Goal: Contribute content: Contribute content

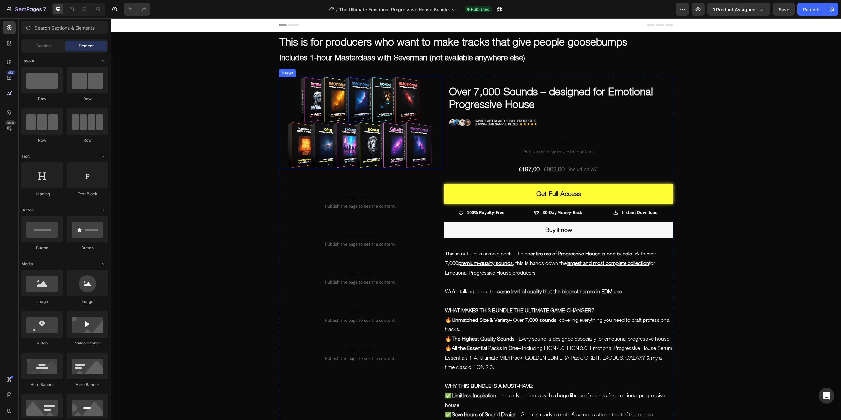
click at [377, 117] on img at bounding box center [360, 123] width 163 height 92
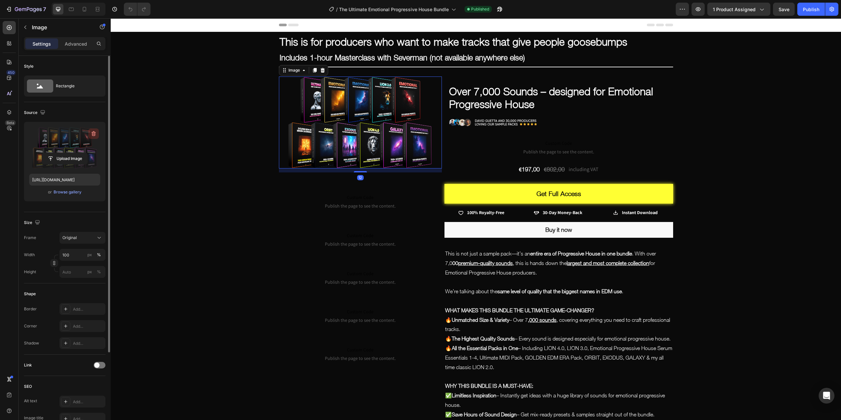
click at [94, 131] on icon "button" at bounding box center [93, 133] width 7 height 7
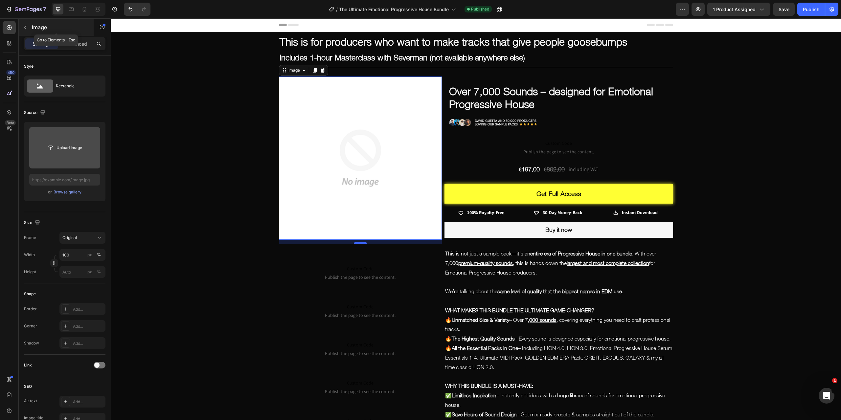
click at [26, 26] on icon "button" at bounding box center [25, 27] width 5 height 5
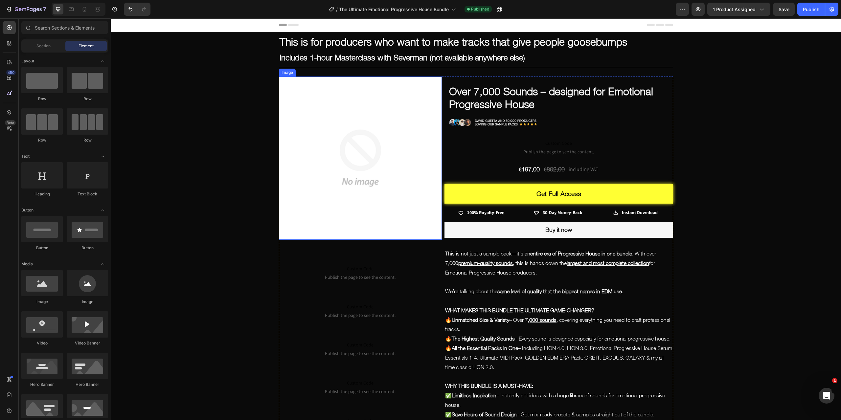
click at [336, 128] on img at bounding box center [360, 158] width 163 height 163
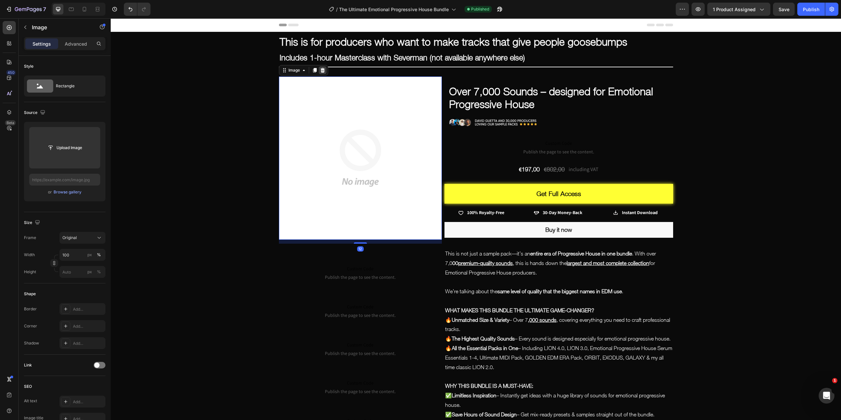
click at [321, 71] on icon at bounding box center [322, 70] width 4 height 5
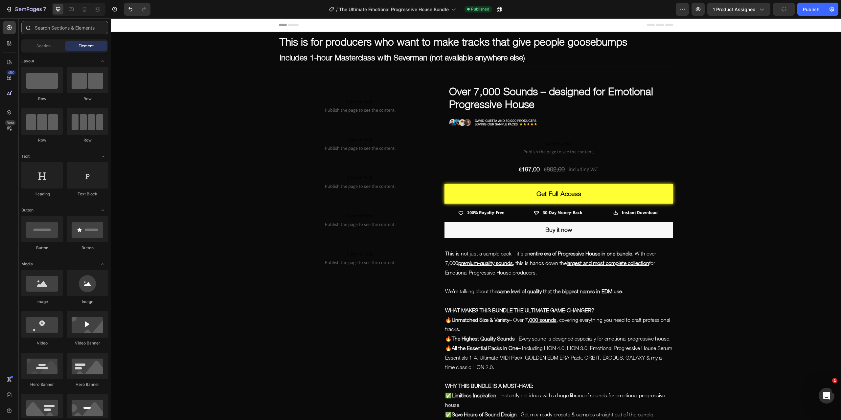
click at [49, 29] on input "text" at bounding box center [64, 27] width 87 height 13
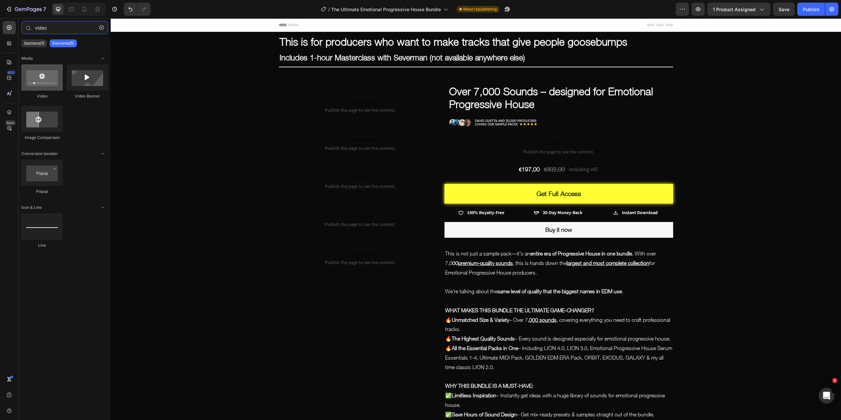
type input "video"
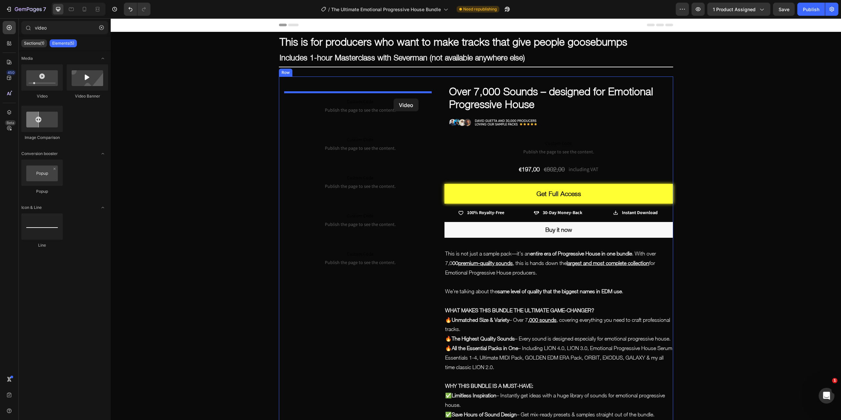
drag, startPoint x: 157, startPoint y: 98, endPoint x: 394, endPoint y: 99, distance: 236.2
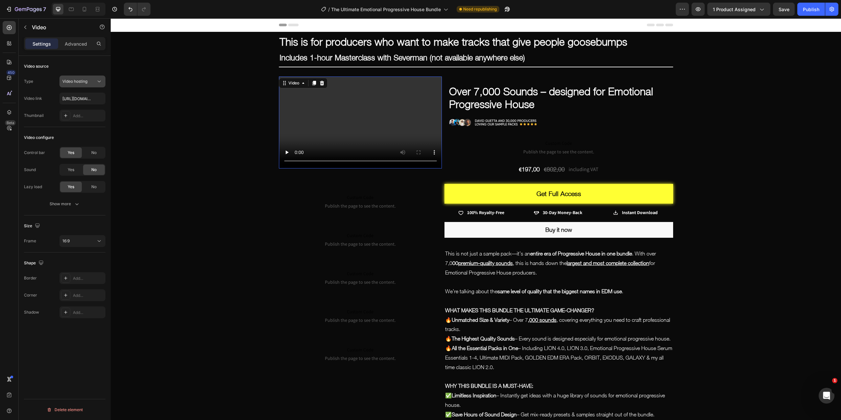
click at [101, 81] on icon at bounding box center [99, 81] width 7 height 7
click at [82, 100] on p "YouTube" at bounding box center [80, 97] width 37 height 6
type input "https://www.youtube.com/watch?v=drIt4RH_kyQ"
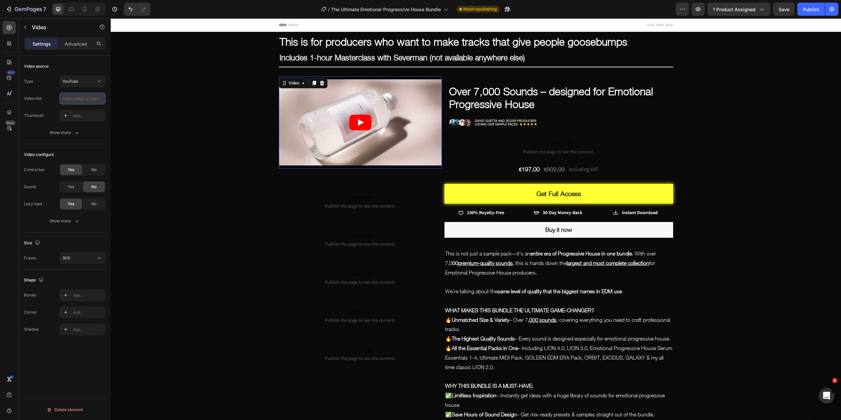
click at [81, 99] on input "text" at bounding box center [82, 99] width 46 height 12
paste input "https://www.youtube.com/watch?v=Oa3umcsHSUk&ab_channel=SavageSounds"
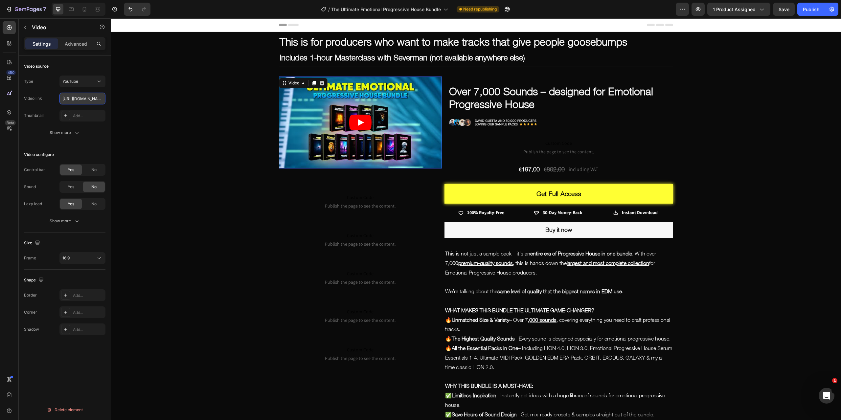
scroll to position [0, 120]
type input "https://www.youtube.com/watch?v=Oa3umcsHSUk&ab_channel=SavageSounds"
click at [93, 66] on div "Video source" at bounding box center [64, 66] width 81 height 11
click at [812, 6] on button "Publish" at bounding box center [811, 9] width 28 height 13
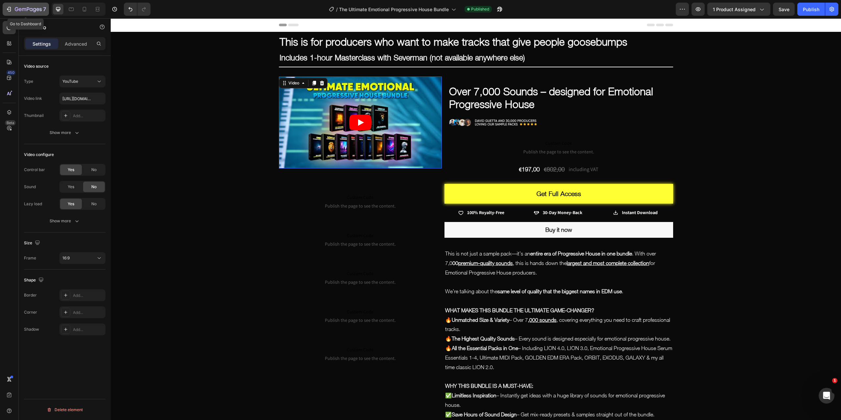
click at [17, 8] on icon "button" at bounding box center [28, 10] width 27 height 6
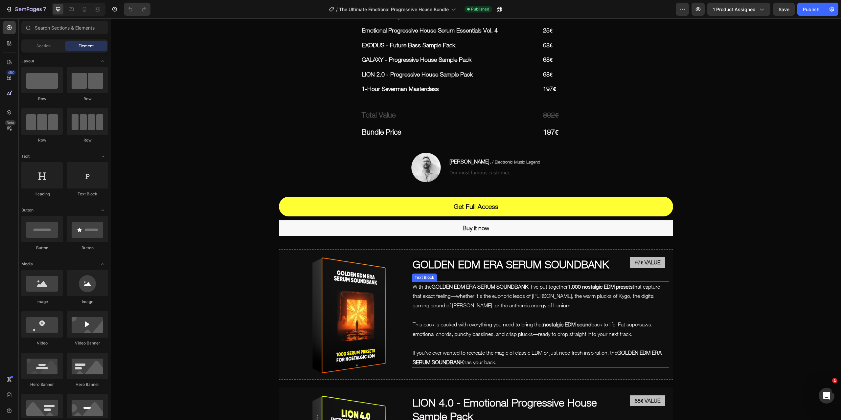
scroll to position [690, 0]
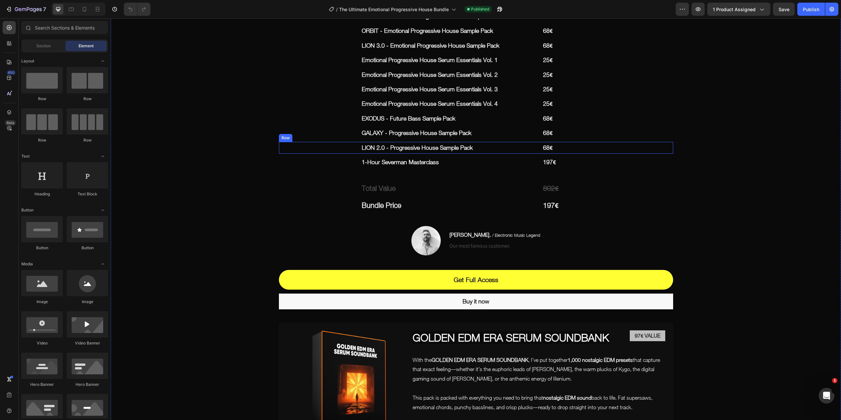
click at [538, 154] on div "LION 2.0 - Progressive House Sample Pack Text Block 68€ Text Block Row" at bounding box center [476, 148] width 394 height 12
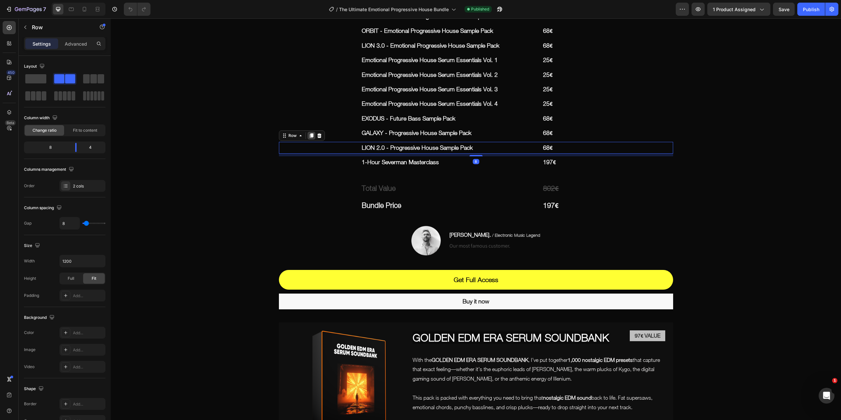
click at [309, 138] on icon at bounding box center [311, 135] width 4 height 5
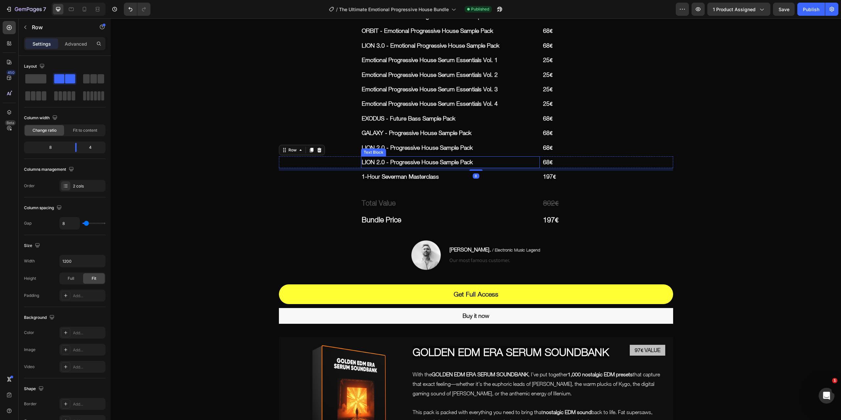
click at [382, 168] on p "LION 2.0 - Progressive House Sample Pack" at bounding box center [451, 162] width 178 height 11
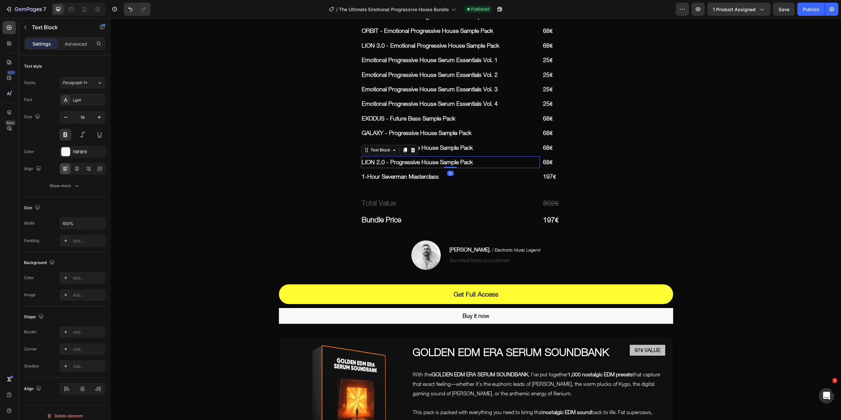
click at [381, 168] on p "LION 2.0 - Progressive House Sample Pack" at bounding box center [451, 162] width 178 height 11
drag, startPoint x: 382, startPoint y: 170, endPoint x: 360, endPoint y: 168, distance: 21.8
click at [362, 168] on p "LION 2.0 - Progressive House Sample Pack" at bounding box center [451, 162] width 178 height 11
click at [546, 168] on p "68€" at bounding box center [607, 162] width 129 height 11
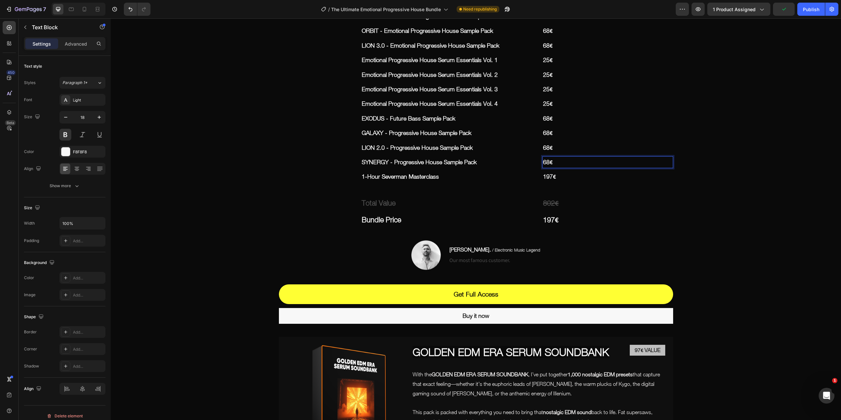
click at [547, 168] on p "68€" at bounding box center [607, 162] width 129 height 11
drag, startPoint x: 546, startPoint y: 172, endPoint x: 542, endPoint y: 172, distance: 4.3
click at [543, 168] on p "68€" at bounding box center [607, 162] width 129 height 11
click at [550, 207] on s "802€" at bounding box center [551, 203] width 16 height 9
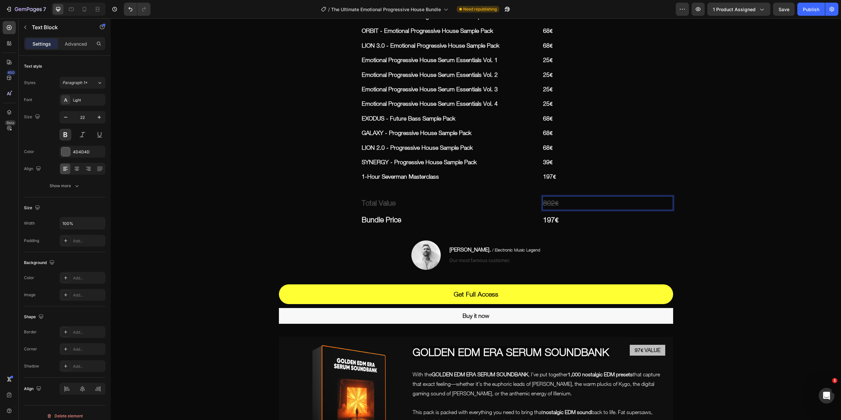
click at [551, 207] on s "802€" at bounding box center [551, 203] width 16 height 9
click at [552, 207] on s "802€" at bounding box center [551, 203] width 16 height 9
click at [706, 202] on div "This is for producers who want to make tracks that give people goosebumps Text …" at bounding box center [476, 117] width 730 height 1551
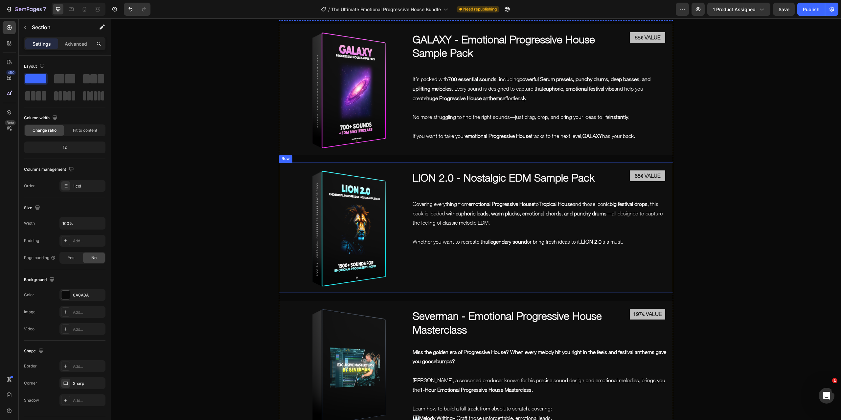
scroll to position [2216, 0]
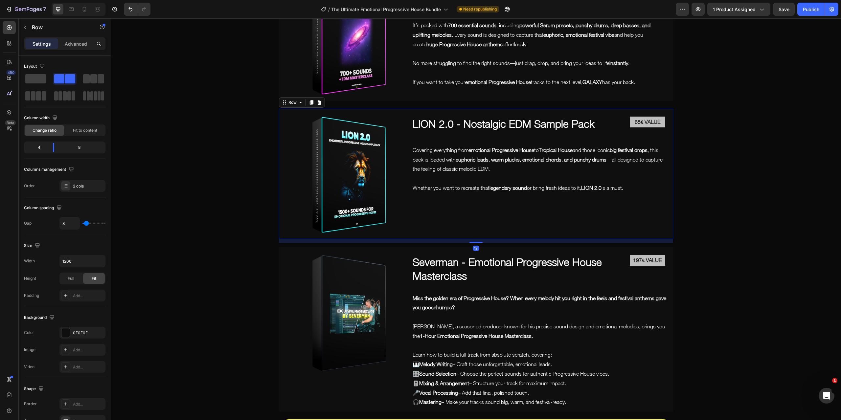
click at [408, 226] on div "Image LION 2.0 - Nostalgic EDM Sample Pack Heading 68€ VALUE Text Block Row Cov…" at bounding box center [476, 174] width 394 height 130
click at [310, 105] on icon at bounding box center [311, 102] width 4 height 5
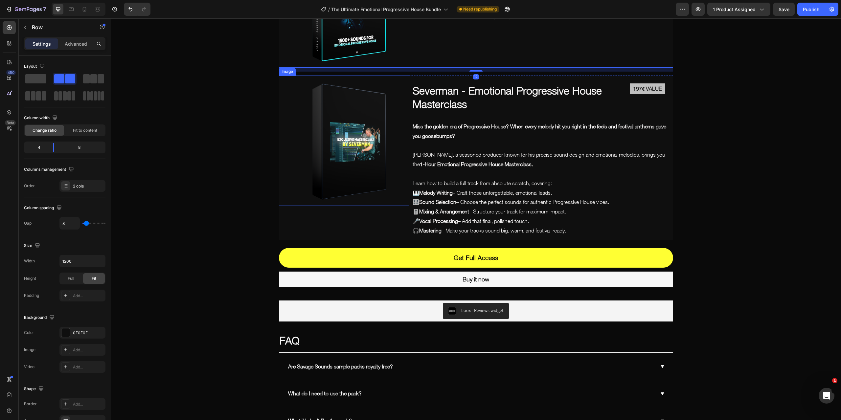
scroll to position [2534, 0]
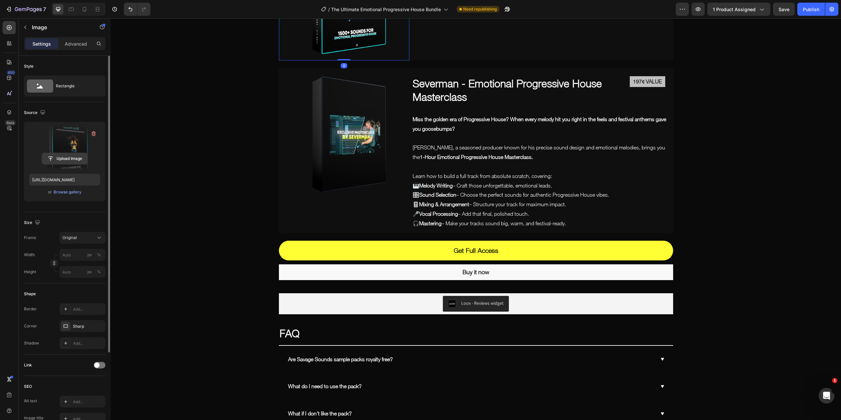
click at [67, 160] on input "file" at bounding box center [64, 158] width 45 height 11
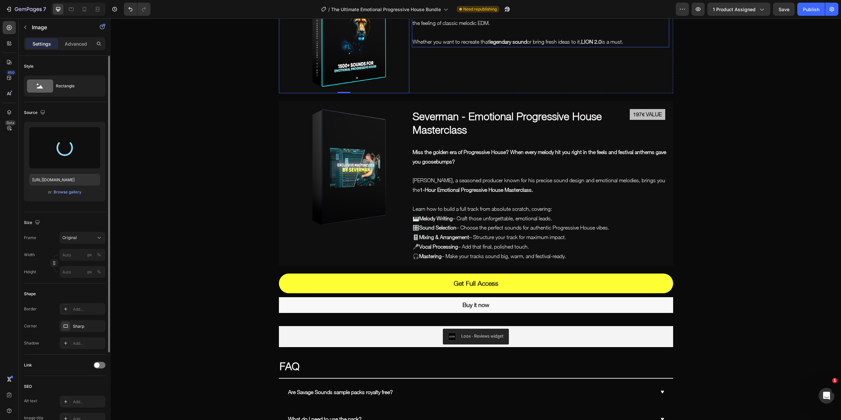
scroll to position [2468, 0]
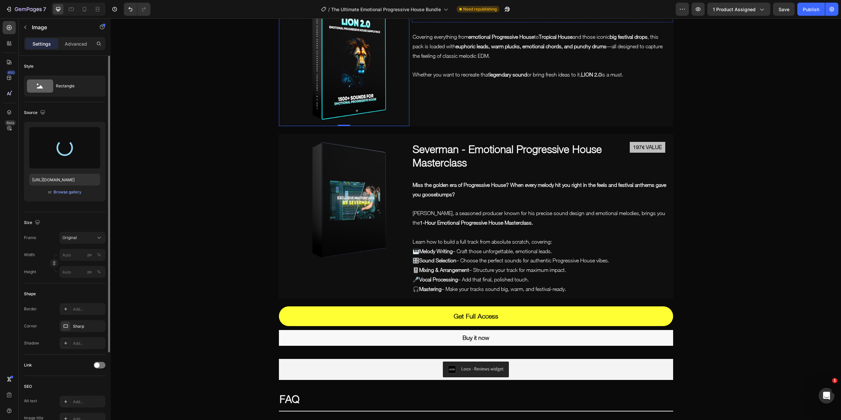
click at [474, 18] on h2 "LION 2.0 - Nostalgic EDM Sample Pack" at bounding box center [518, 10] width 212 height 15
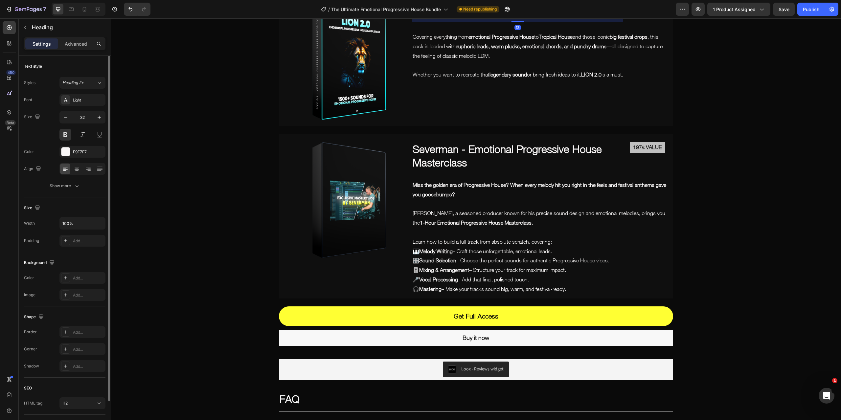
click at [555, 18] on h2 "LION 2.0 - Nostalgic EDM Sample Pack" at bounding box center [518, 10] width 212 height 15
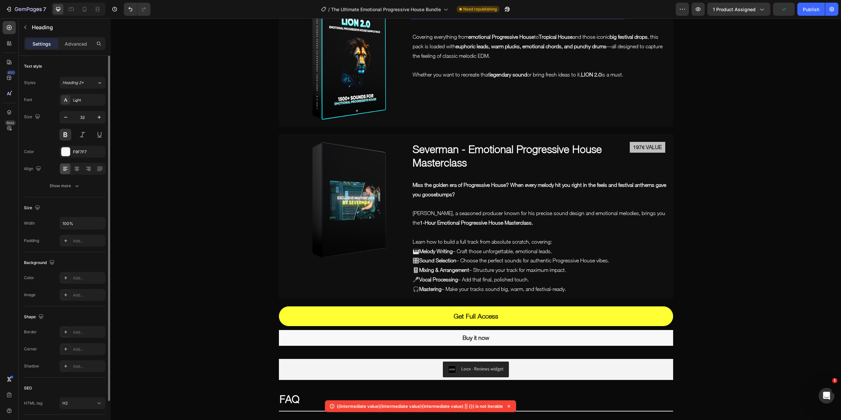
click at [449, 18] on p "LION 2.0 - Nostalgic EDM Sample Pack" at bounding box center [518, 11] width 210 height 14
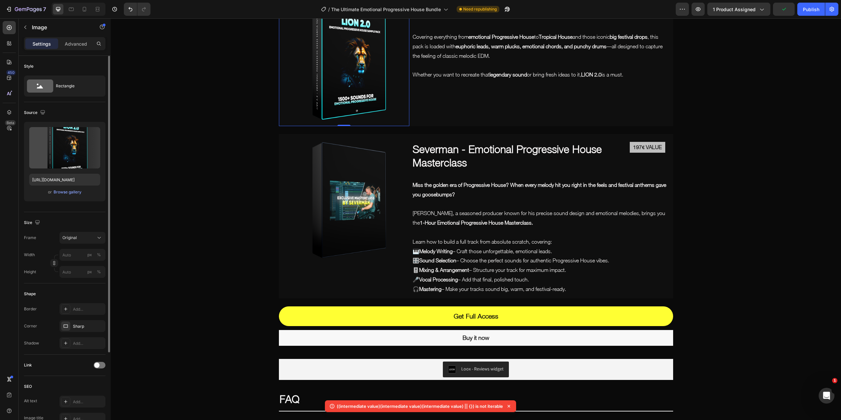
click at [358, 126] on img at bounding box center [344, 60] width 130 height 130
click at [63, 159] on input "file" at bounding box center [64, 158] width 45 height 11
type input "https://cdn.shopify.com/s/files/1/0575/9166/0617/files/gempages_507692456268006…"
click at [446, 18] on p "LION 2.0 - Nostalgic EDM Sample Pack" at bounding box center [518, 11] width 210 height 14
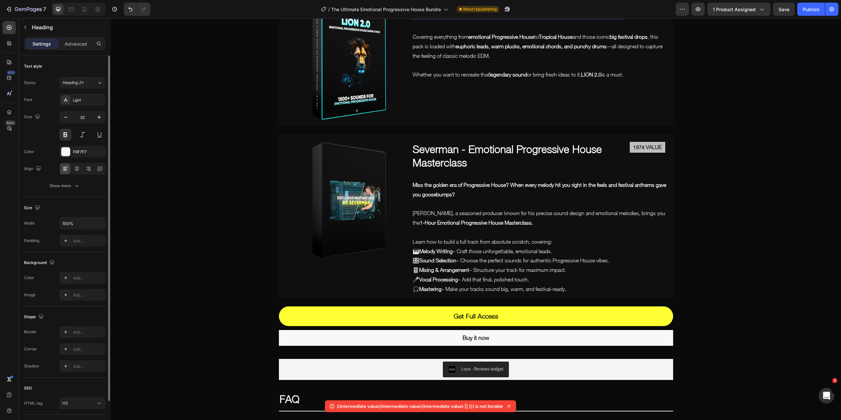
drag, startPoint x: 448, startPoint y: 124, endPoint x: 413, endPoint y: 123, distance: 35.5
click at [413, 18] on p "LION 2.0 - Nostalgic EDM Sample Pack" at bounding box center [518, 11] width 210 height 14
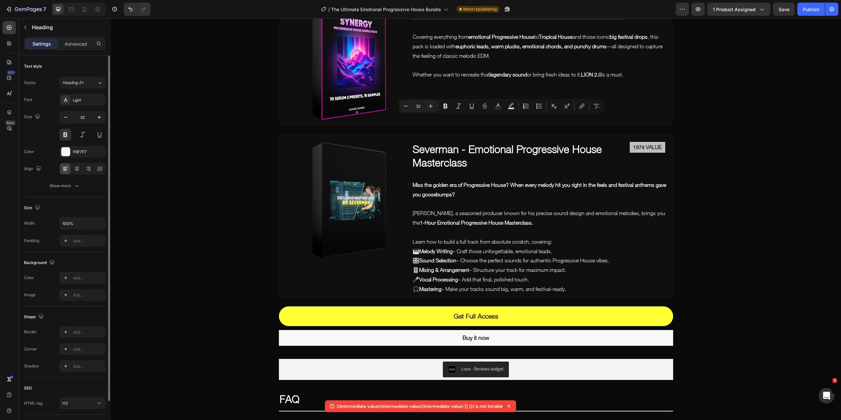
drag, startPoint x: 469, startPoint y: 121, endPoint x: 534, endPoint y: 125, distance: 64.8
click at [534, 18] on p "SYNERGY - Nostalgic EDM Sample Pack" at bounding box center [518, 11] width 210 height 14
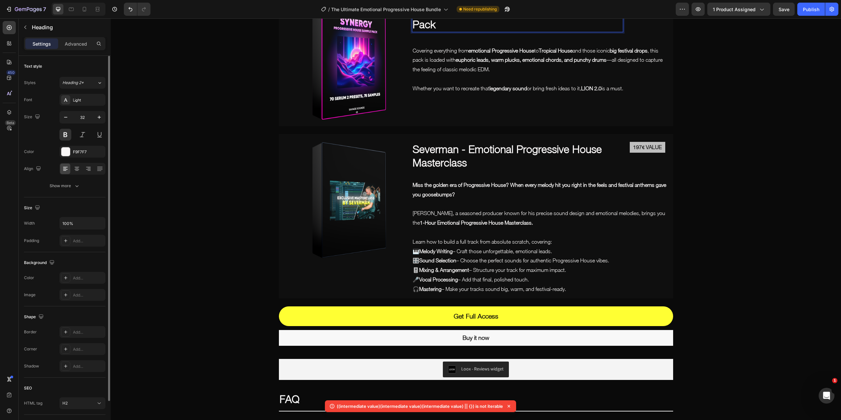
drag, startPoint x: 576, startPoint y: 125, endPoint x: 474, endPoint y: 125, distance: 102.5
click at [474, 31] on p "SYNERGY - PROGRESSIVE HOUSE Sample Pack" at bounding box center [518, 17] width 210 height 27
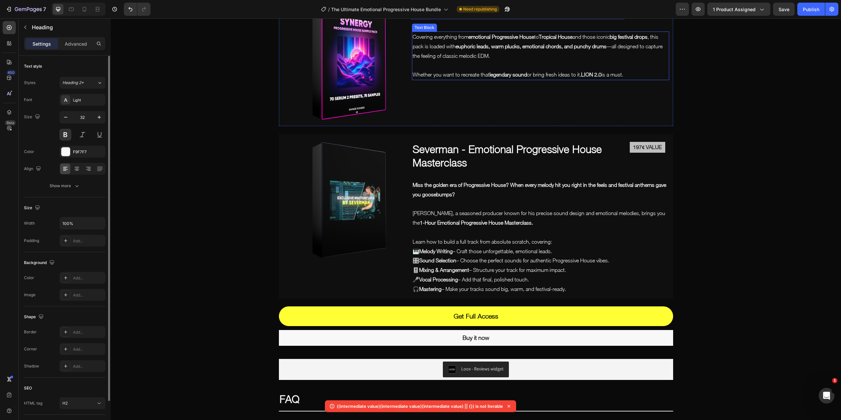
click at [446, 60] on p "Covering everything from emotional Progressive House to Tropical House and thos…" at bounding box center [541, 46] width 256 height 28
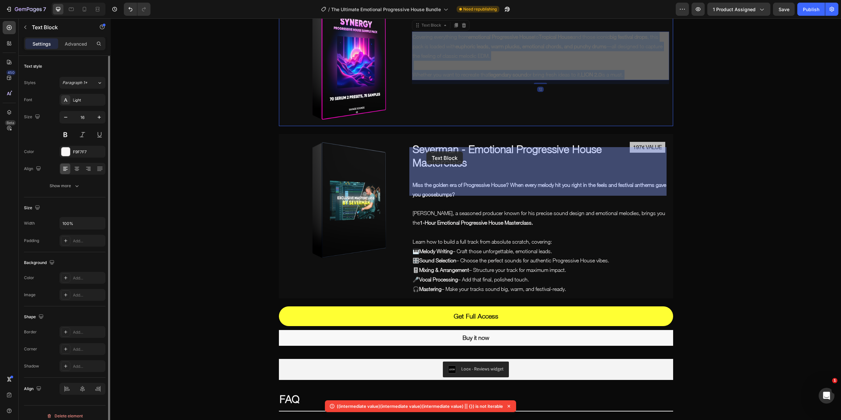
drag, startPoint x: 635, startPoint y: 186, endPoint x: 441, endPoint y: 157, distance: 196.7
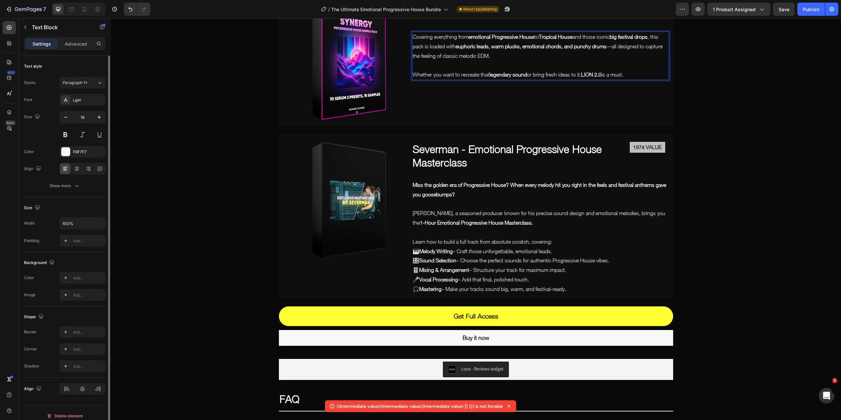
click at [639, 80] on p "Whether you want to recreate that legendary sound or bring fresh ideas to it, L…" at bounding box center [541, 75] width 256 height 10
drag, startPoint x: 644, startPoint y: 186, endPoint x: 412, endPoint y: 149, distance: 235.2
click at [412, 80] on div "Covering everything from emotional Progressive House to Tropical House and thos…" at bounding box center [540, 56] width 257 height 49
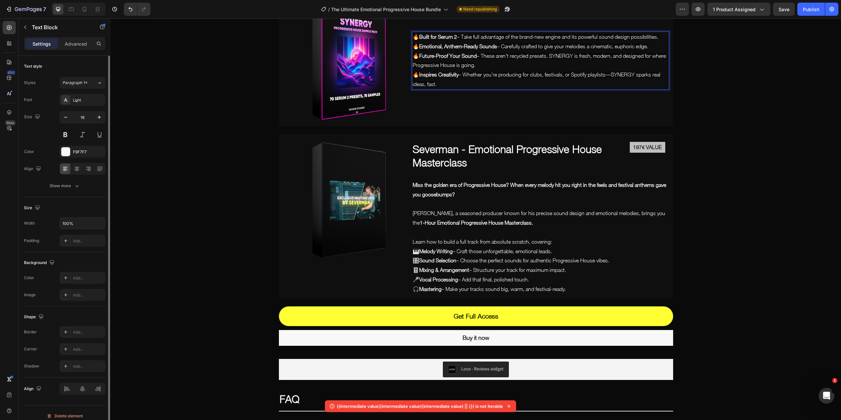
click at [495, 89] on p "🔥 Built for Serum 2 – Take full advantage of the brand-new engine and its power…" at bounding box center [541, 60] width 256 height 57
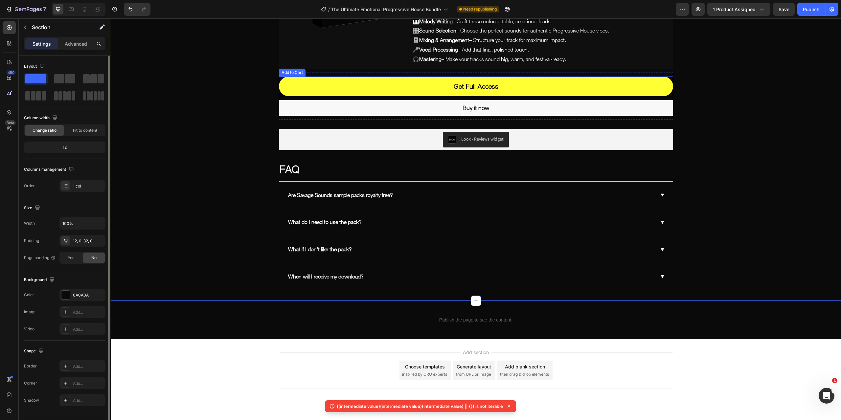
scroll to position [2822, 0]
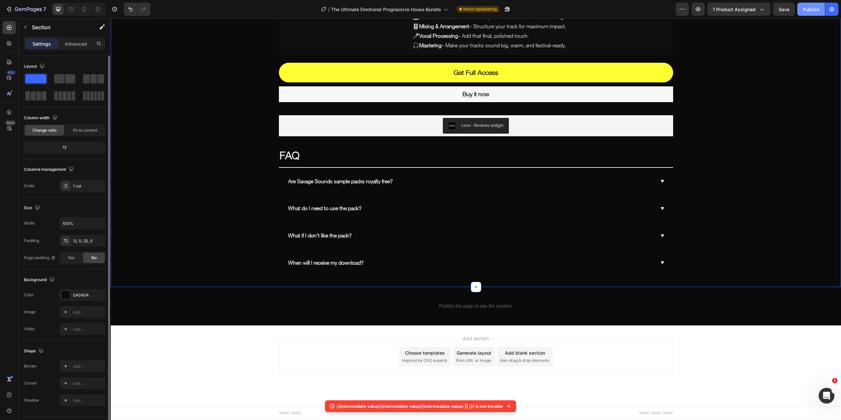
click at [818, 8] on div "Publish" at bounding box center [811, 9] width 16 height 7
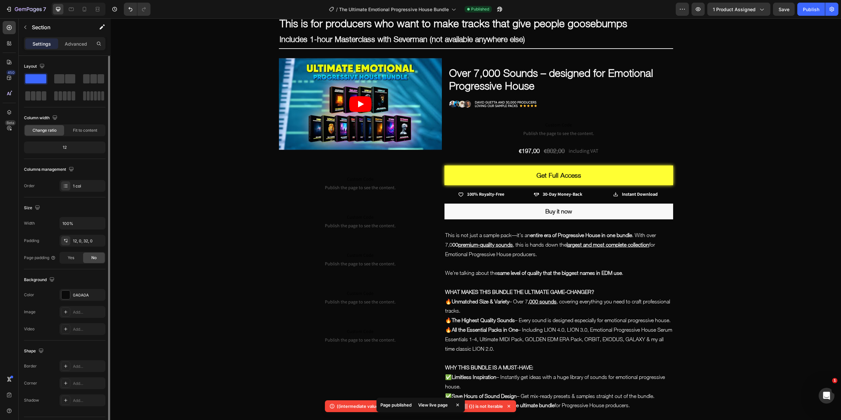
scroll to position [0, 0]
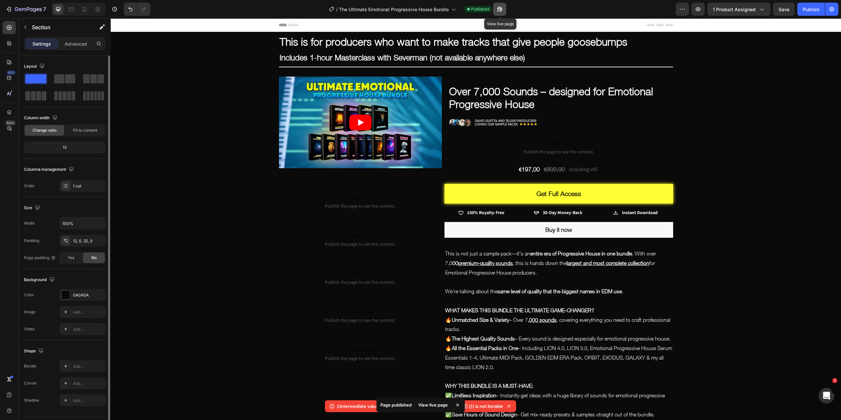
click at [500, 11] on icon "button" at bounding box center [499, 9] width 7 height 7
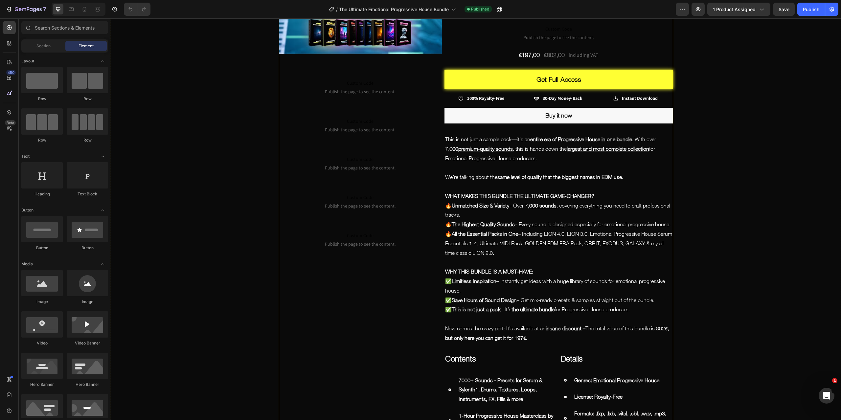
scroll to position [164, 0]
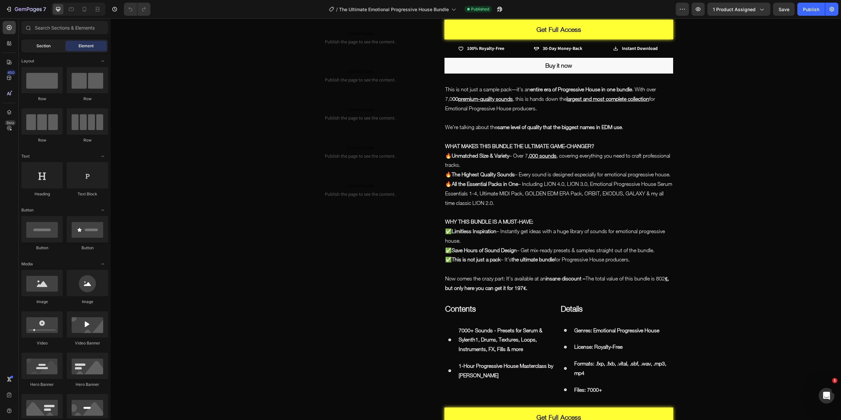
click at [48, 45] on span "Section" at bounding box center [43, 46] width 14 height 6
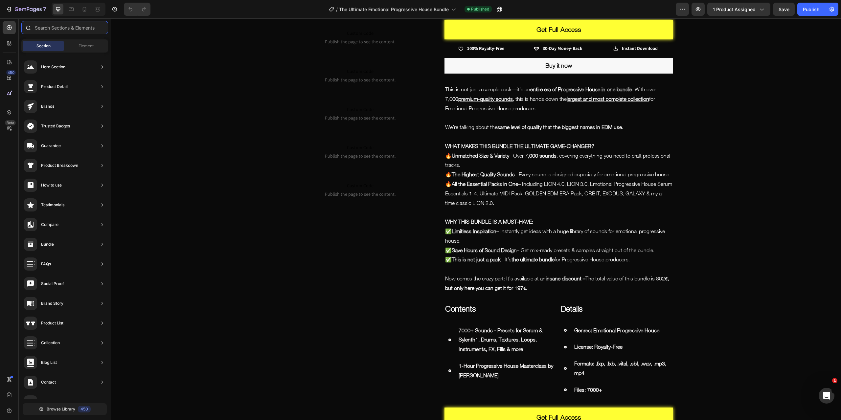
click at [69, 27] on input "text" at bounding box center [64, 27] width 87 height 13
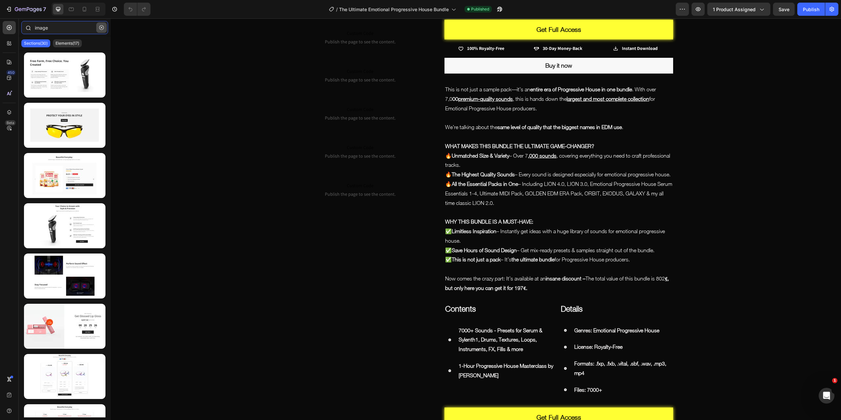
type input "image"
click at [103, 28] on icon "button" at bounding box center [101, 27] width 5 height 5
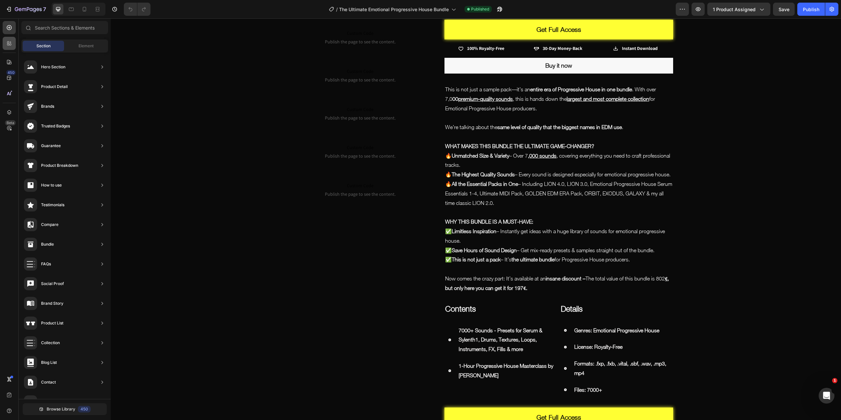
click at [10, 44] on icon at bounding box center [9, 43] width 7 height 7
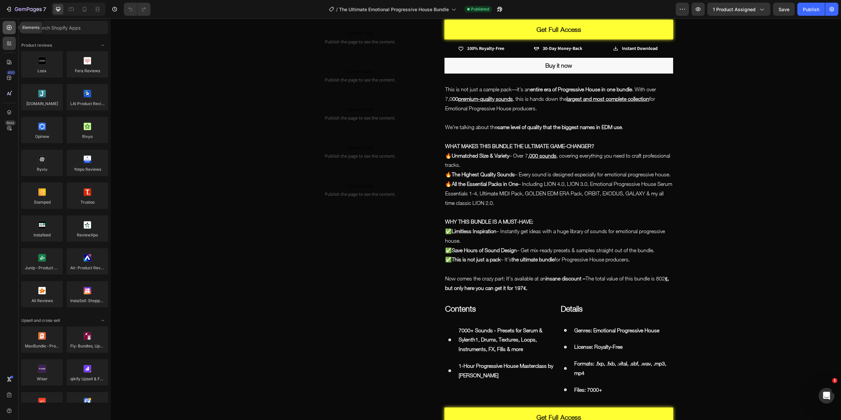
click at [11, 26] on icon at bounding box center [9, 27] width 5 height 5
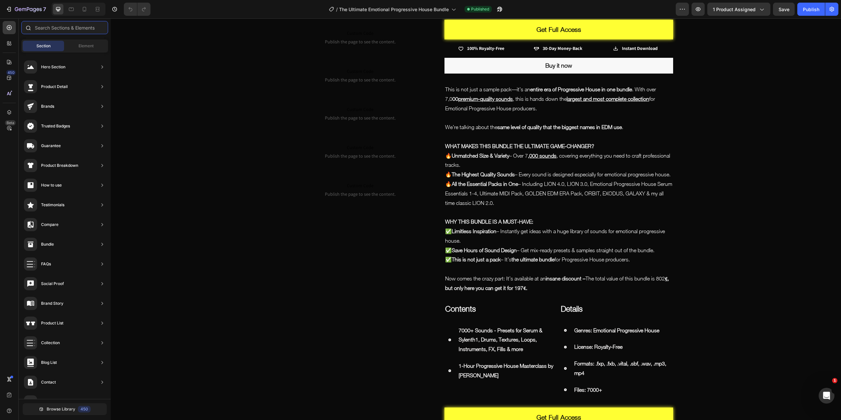
click at [57, 27] on input "text" at bounding box center [64, 27] width 87 height 13
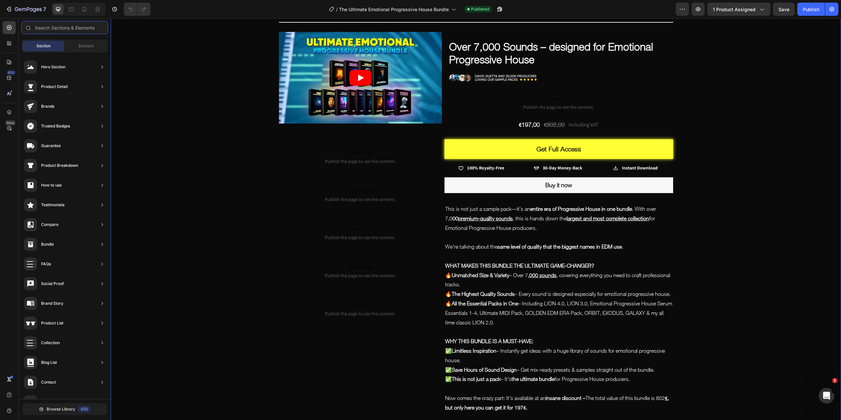
scroll to position [0, 0]
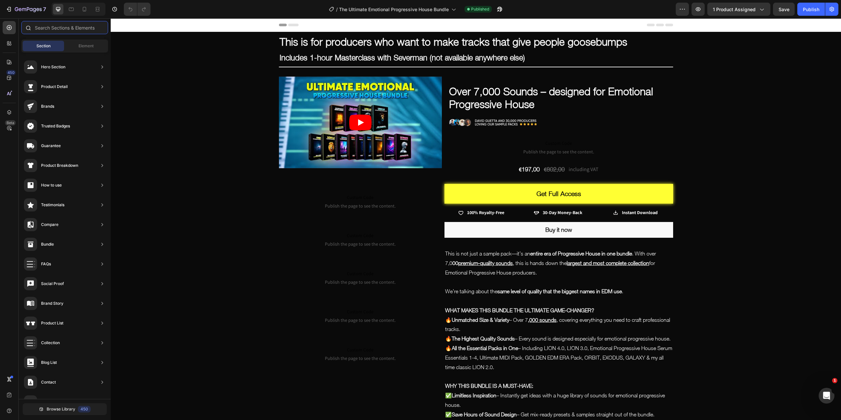
click at [65, 26] on input "text" at bounding box center [64, 27] width 87 height 13
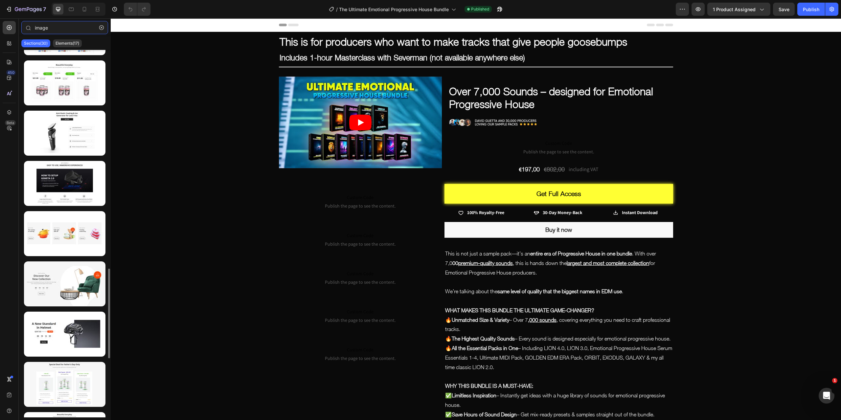
scroll to position [591, 0]
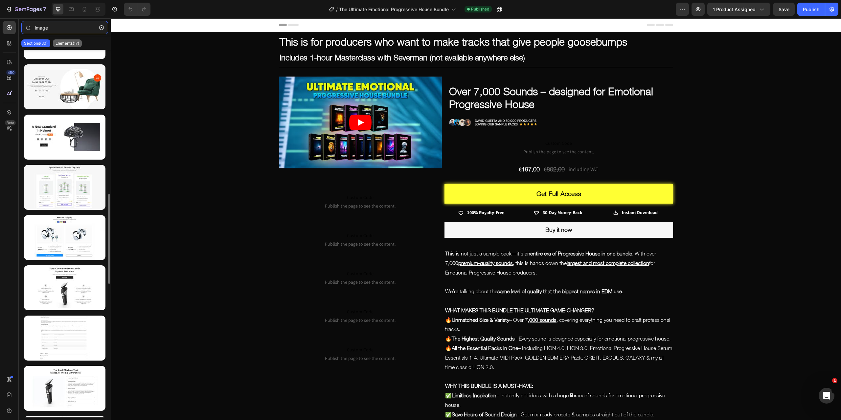
type input "image"
click at [66, 46] on p "Elements(17)" at bounding box center [68, 43] width 24 height 5
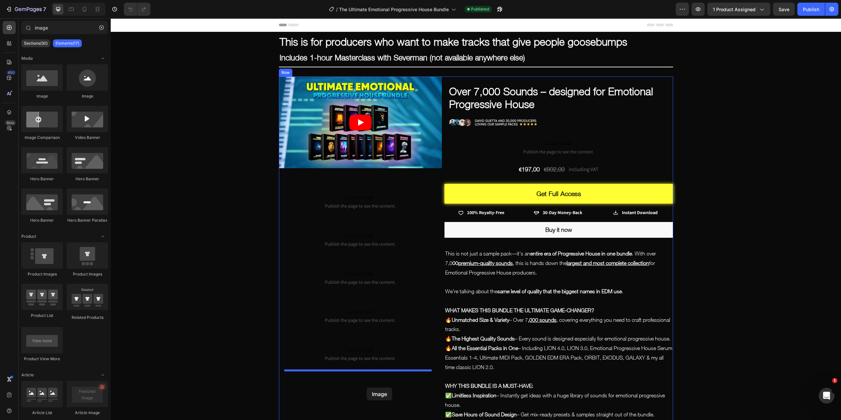
drag, startPoint x: 158, startPoint y: 98, endPoint x: 367, endPoint y: 388, distance: 356.8
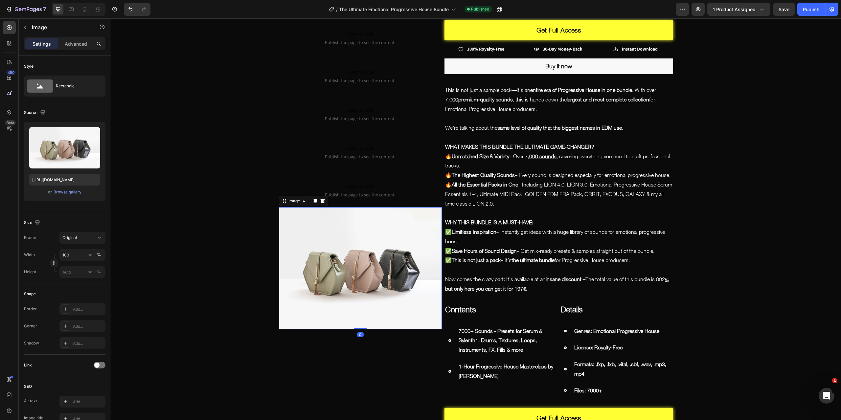
scroll to position [164, 0]
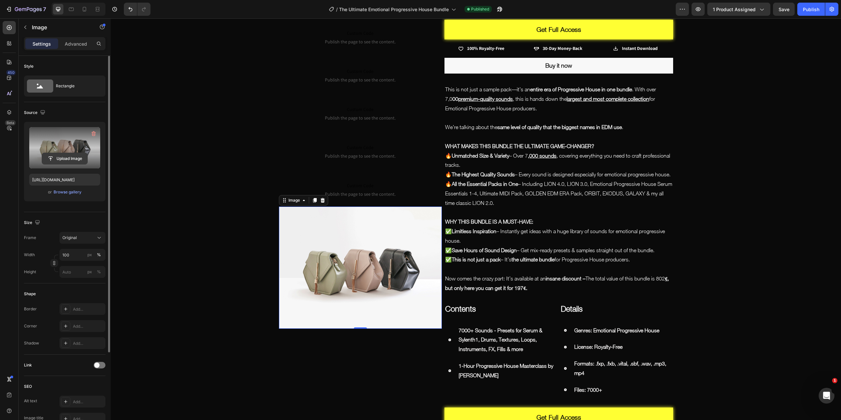
click at [69, 158] on input "file" at bounding box center [64, 158] width 45 height 11
click at [65, 159] on input "file" at bounding box center [64, 158] width 45 height 11
click at [65, 151] on label at bounding box center [64, 147] width 71 height 41
click at [65, 153] on input "file" at bounding box center [64, 158] width 45 height 11
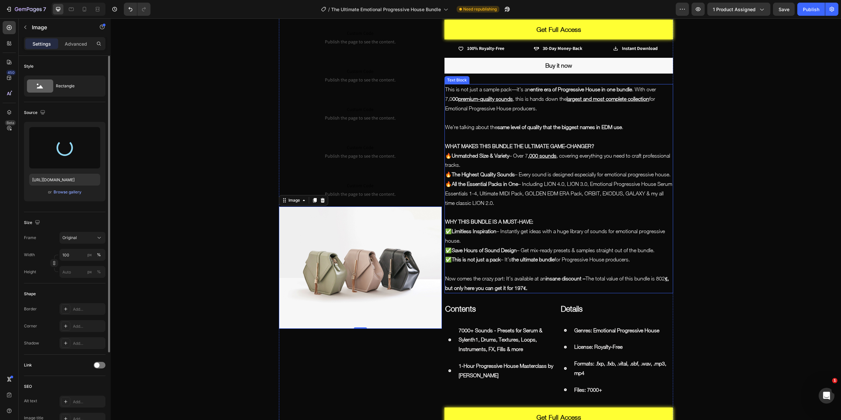
type input "[URL][DOMAIN_NAME]"
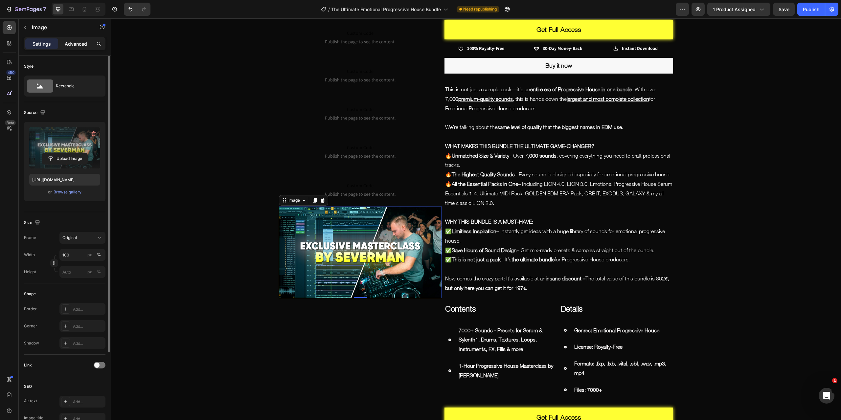
click at [76, 45] on p "Advanced" at bounding box center [76, 43] width 22 height 7
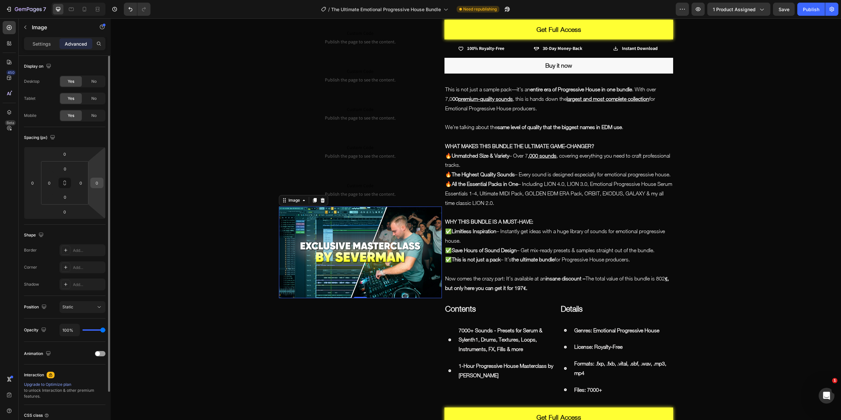
click at [102, 182] on input "0" at bounding box center [97, 183] width 10 height 10
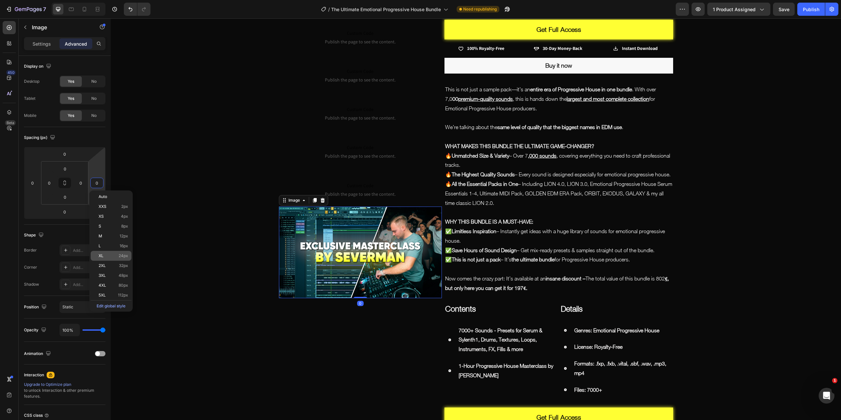
click at [118, 261] on div "XL 24px" at bounding box center [111, 256] width 41 height 10
type input "24"
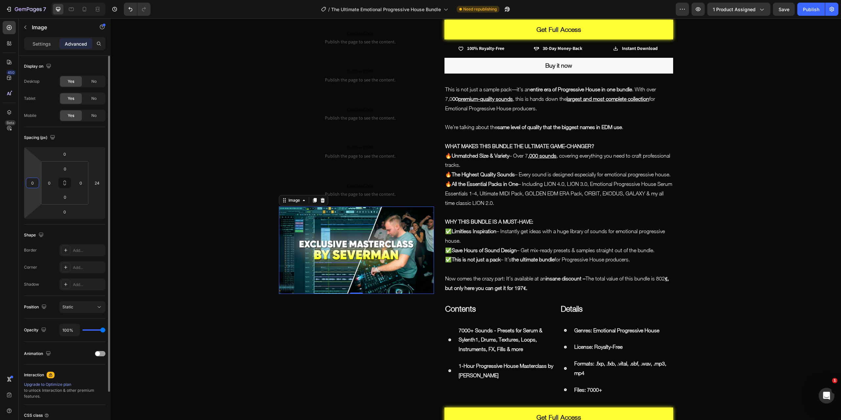
click at [34, 185] on input "0" at bounding box center [33, 183] width 10 height 10
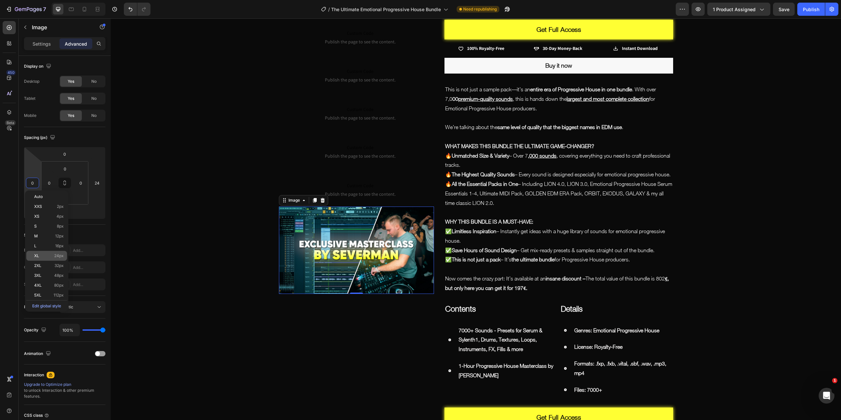
click at [57, 255] on span "24px" at bounding box center [59, 256] width 10 height 5
type input "24"
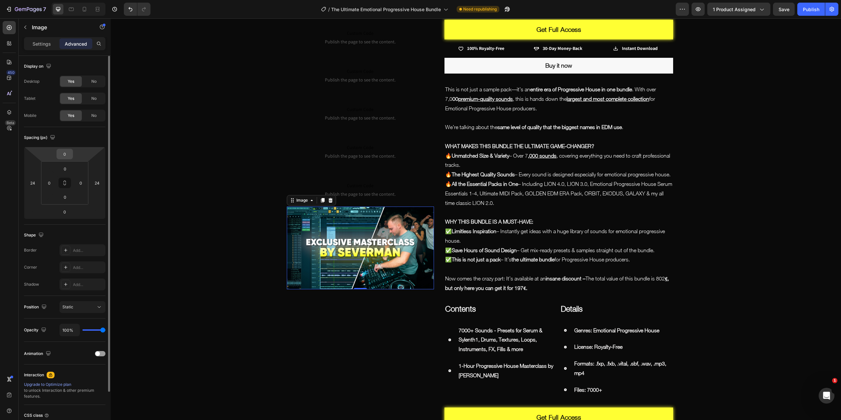
click at [62, 155] on input "0" at bounding box center [64, 154] width 13 height 10
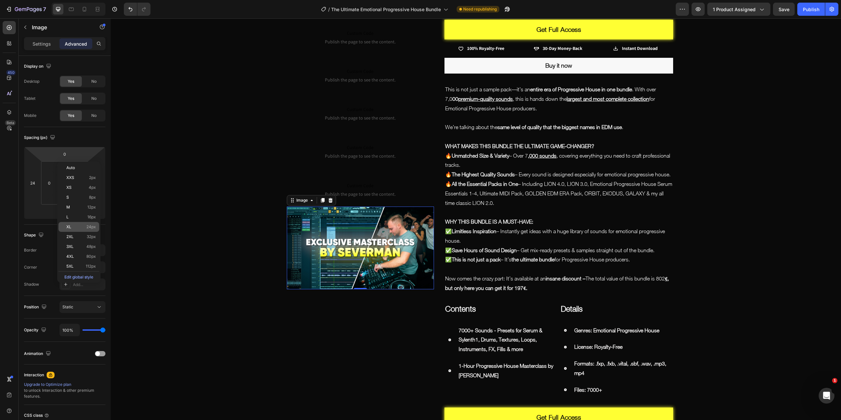
click at [78, 230] on div "XL 24px" at bounding box center [78, 227] width 41 height 10
type input "24"
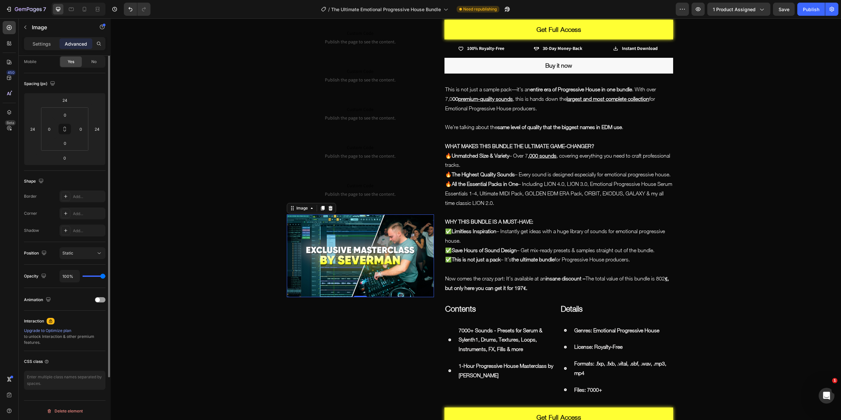
scroll to position [0, 0]
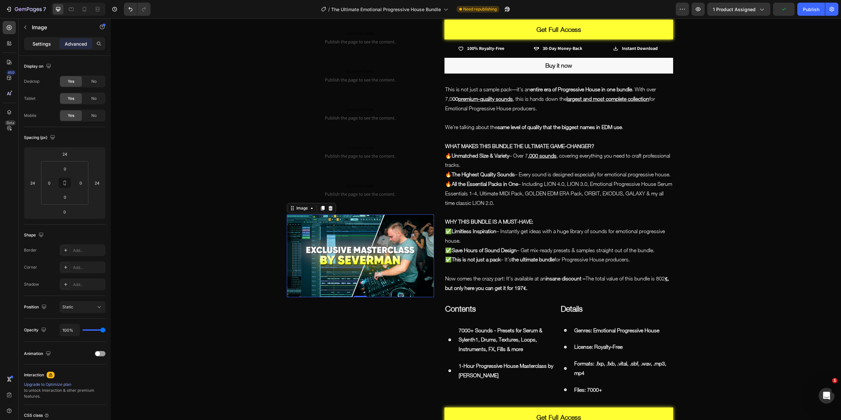
click at [43, 40] on p "Settings" at bounding box center [42, 43] width 18 height 7
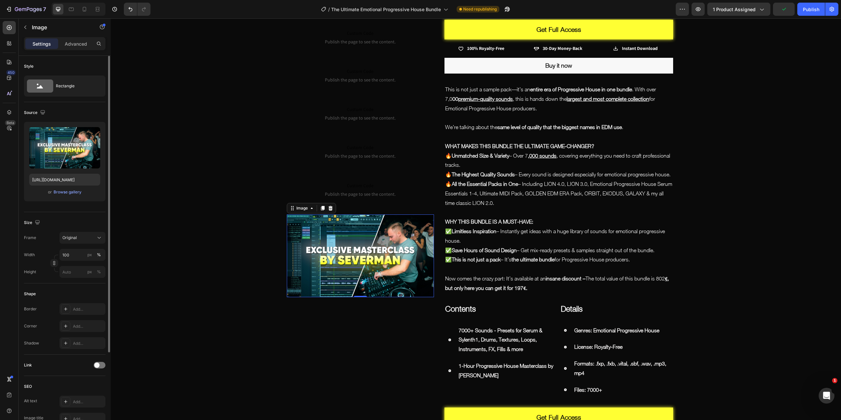
scroll to position [112, 0]
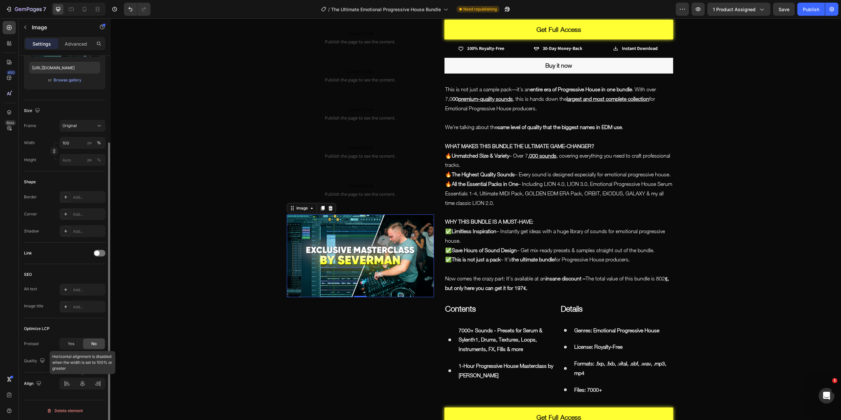
click at [81, 383] on div at bounding box center [82, 384] width 46 height 12
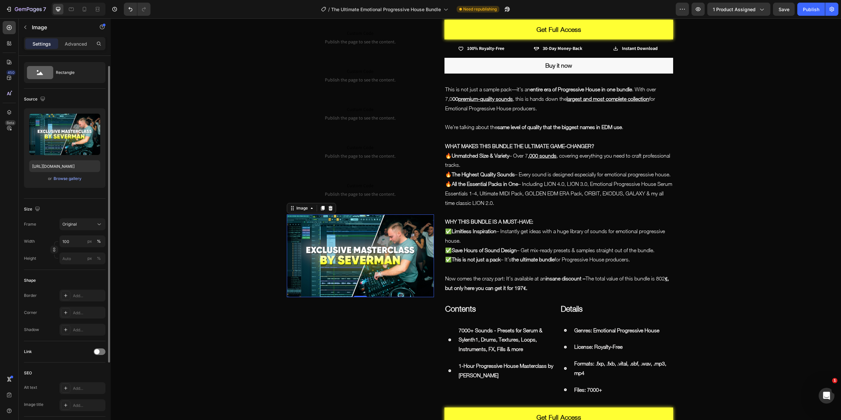
scroll to position [0, 0]
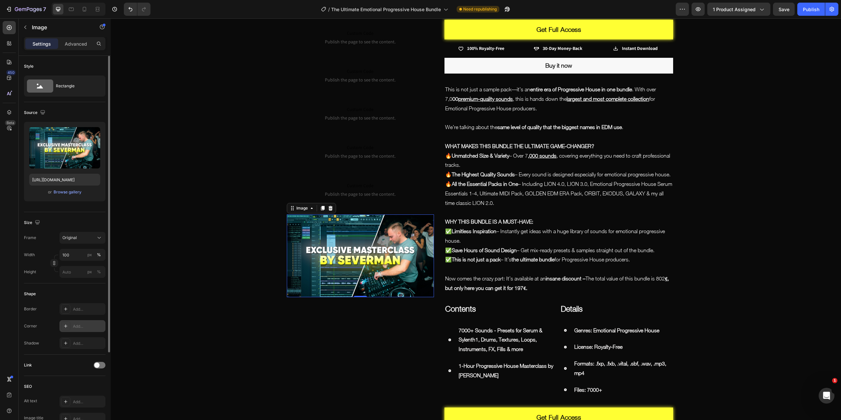
click at [66, 328] on icon at bounding box center [65, 326] width 5 height 5
click at [154, 356] on input "8" at bounding box center [151, 358] width 66 height 12
drag, startPoint x: 163, startPoint y: 358, endPoint x: 146, endPoint y: 359, distance: 17.1
click at [146, 359] on input "8" at bounding box center [151, 358] width 66 height 12
type input "12"
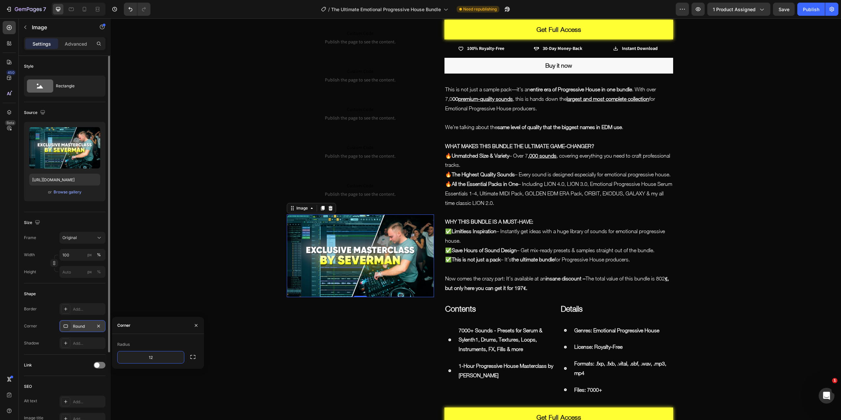
click at [86, 287] on div "Shape Border Add... Corner Round Shadow Add..." at bounding box center [64, 319] width 81 height 71
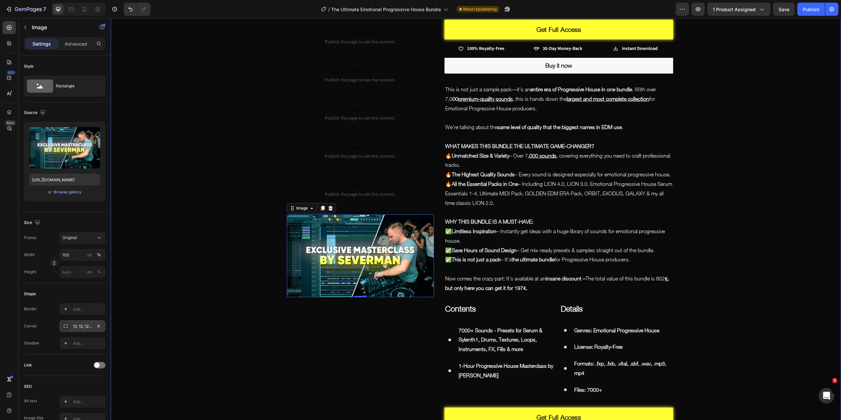
click at [322, 272] on img at bounding box center [361, 256] width 148 height 83
click at [81, 328] on div "12, 12, 12, 12" at bounding box center [82, 327] width 19 height 6
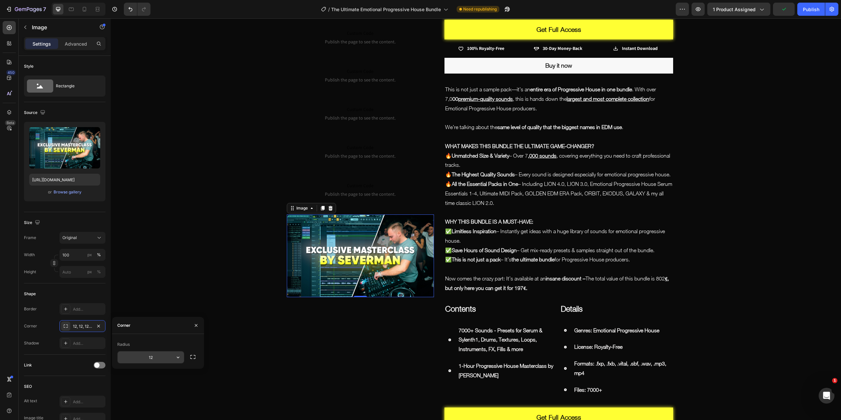
click at [159, 356] on input "12" at bounding box center [151, 358] width 66 height 12
type input "8"
click at [93, 291] on div "Shape" at bounding box center [64, 294] width 81 height 11
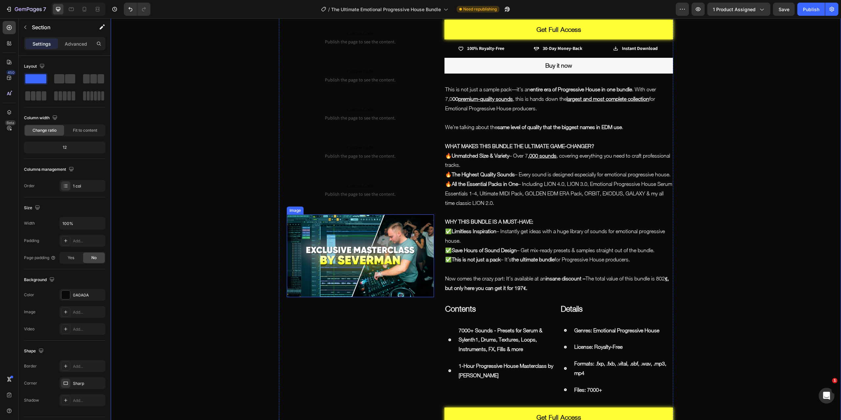
click at [332, 268] on img at bounding box center [361, 256] width 148 height 83
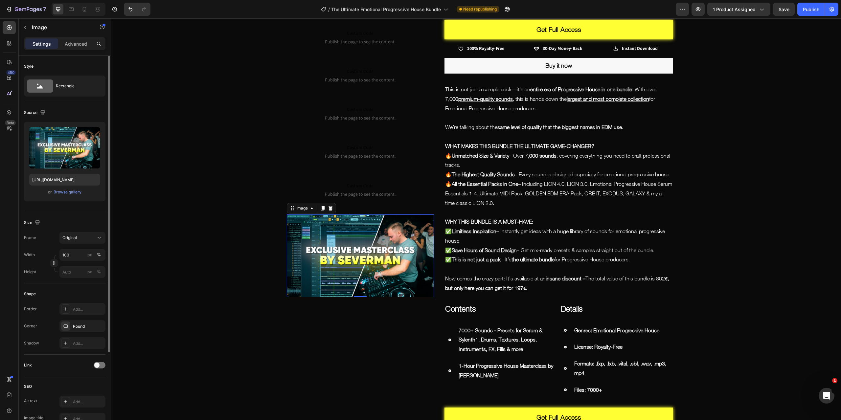
scroll to position [112, 0]
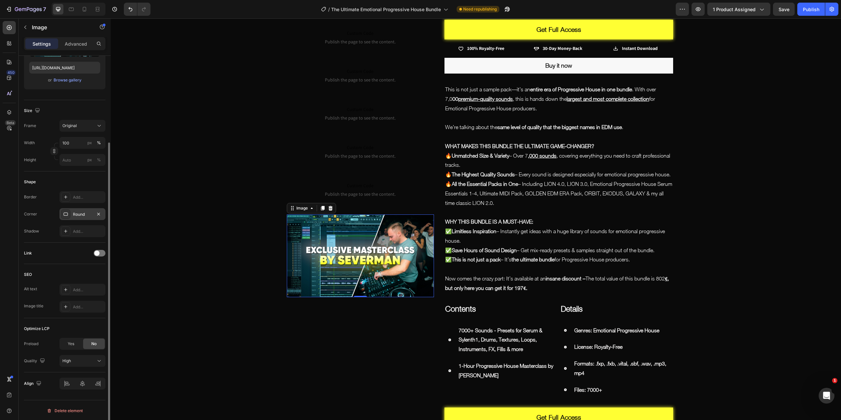
click at [79, 212] on div "Round" at bounding box center [82, 215] width 19 height 6
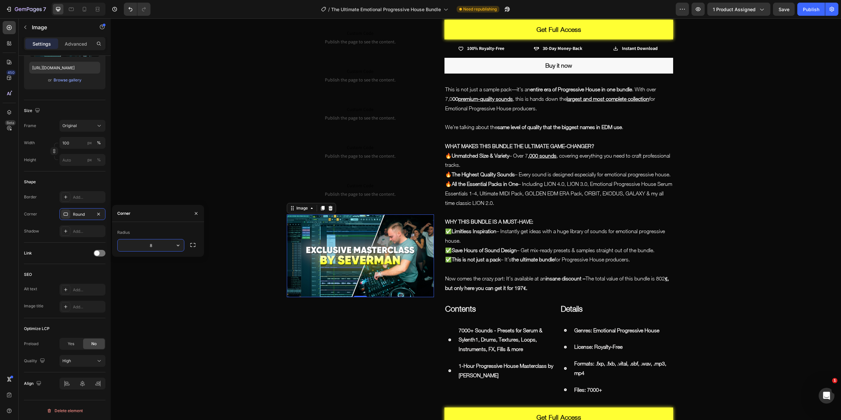
click at [167, 249] on input "8" at bounding box center [151, 246] width 66 height 12
type input "4"
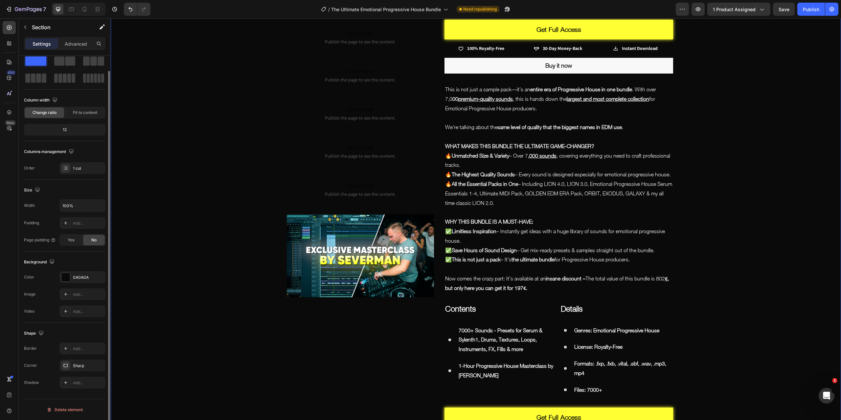
scroll to position [0, 0]
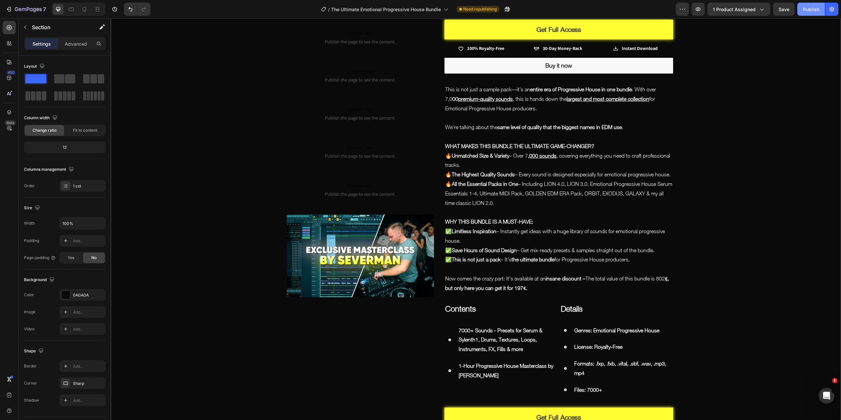
drag, startPoint x: 806, startPoint y: 8, endPoint x: 678, endPoint y: 50, distance: 134.5
click at [806, 8] on div "Publish" at bounding box center [811, 9] width 16 height 7
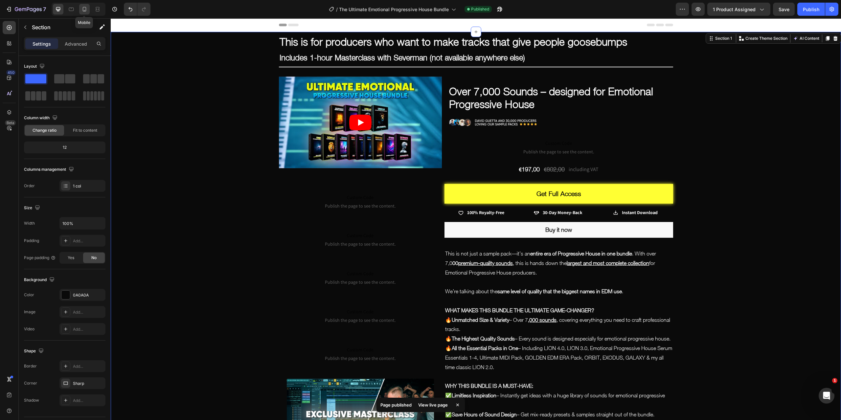
click at [84, 11] on icon at bounding box center [85, 9] width 4 height 5
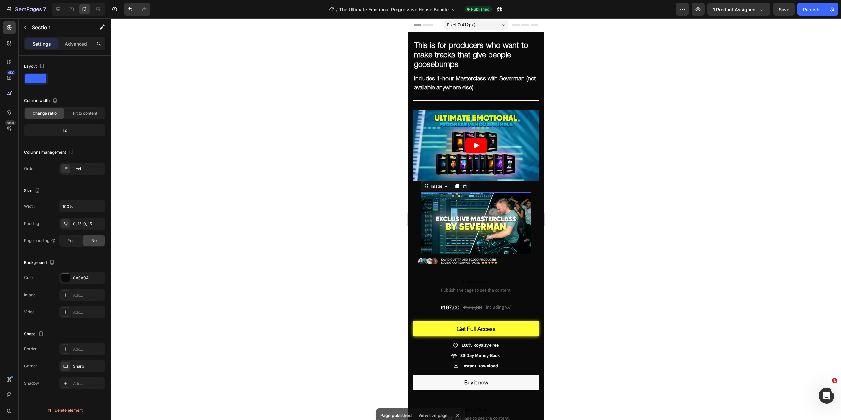
click at [493, 216] on img at bounding box center [476, 224] width 110 height 62
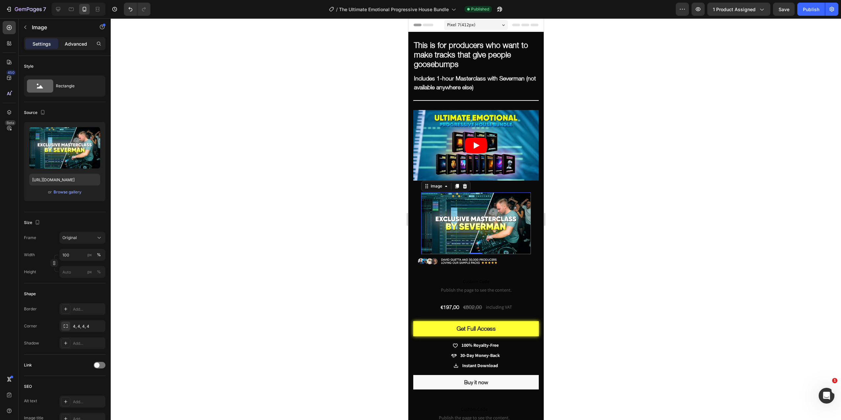
click at [71, 41] on p "Advanced" at bounding box center [76, 43] width 22 height 7
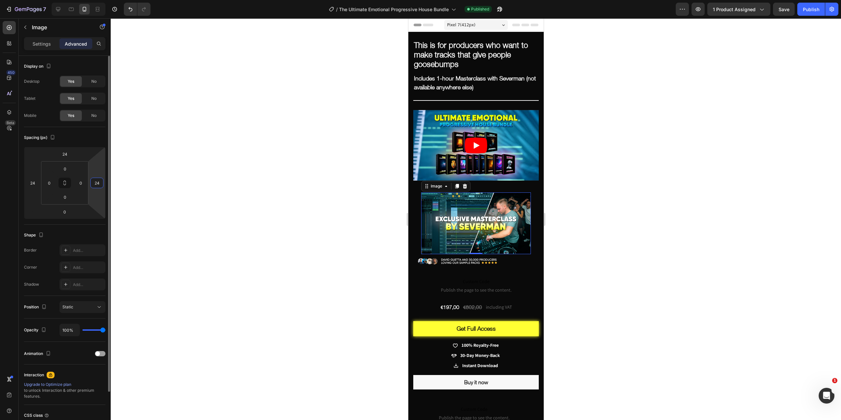
click at [97, 183] on input "24" at bounding box center [97, 183] width 10 height 10
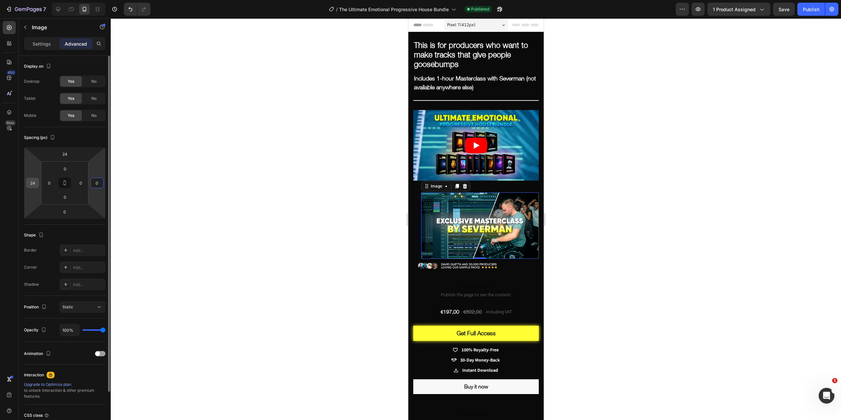
type input "0"
click at [33, 184] on input "24" at bounding box center [33, 183] width 10 height 10
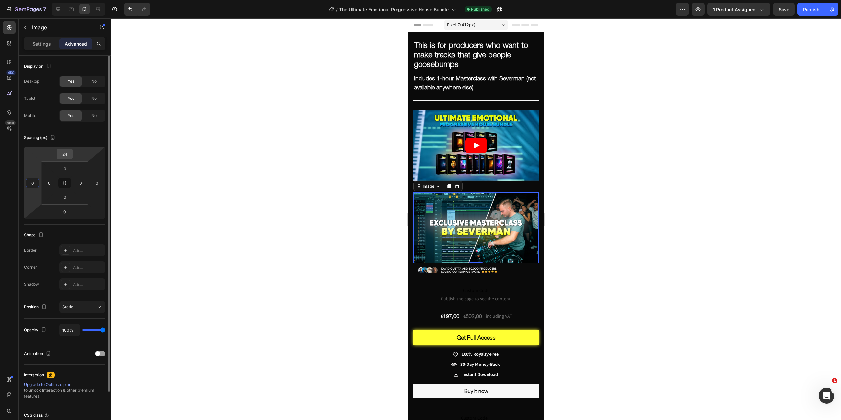
type input "0"
click at [64, 155] on input "24" at bounding box center [64, 154] width 13 height 10
type input "0"
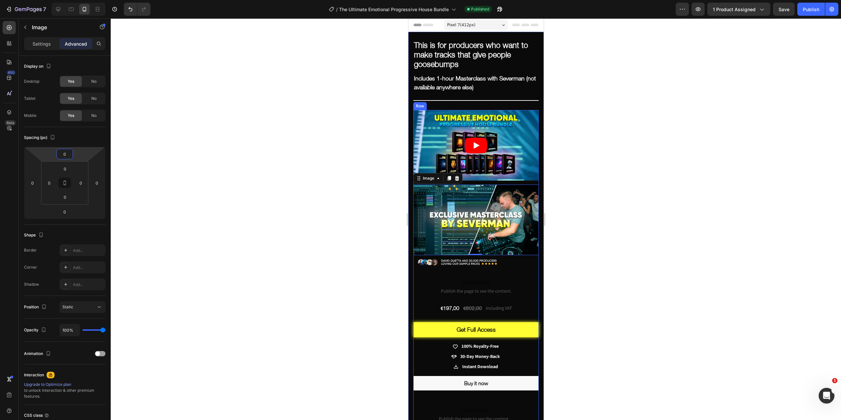
click at [635, 266] on div at bounding box center [476, 219] width 730 height 402
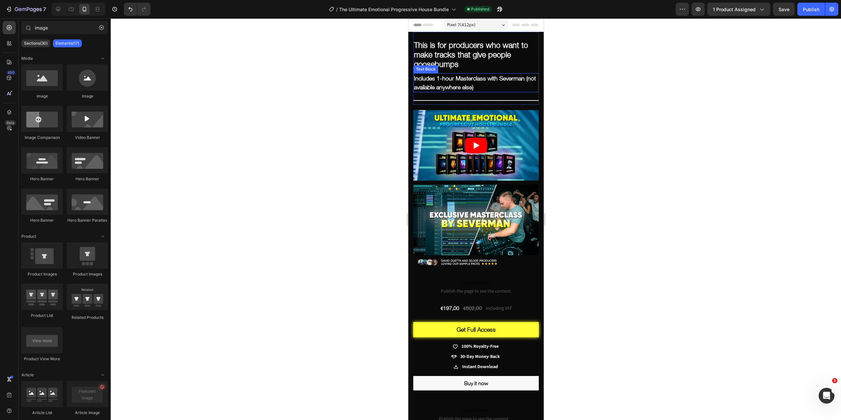
click at [510, 69] on div "This is for producers who want to make tracks that give people goosebumps" at bounding box center [476, 55] width 126 height 30
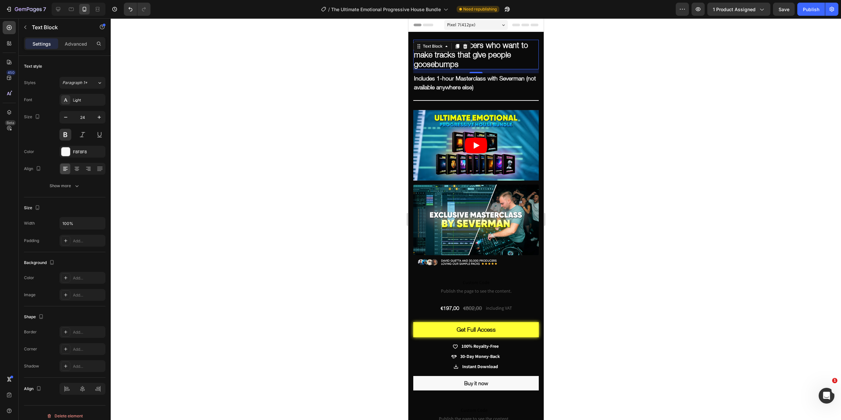
click at [478, 63] on p "This is for producers who want to make tracks that give people goosebumps" at bounding box center [476, 54] width 124 height 28
click at [448, 46] on p "This is for producers who want to make tracks that give people goosebumps" at bounding box center [476, 54] width 124 height 28
click at [429, 42] on p "This is for producers who want to make tracks that give people goosebumps" at bounding box center [476, 54] width 124 height 28
click at [474, 45] on p "This bundle is for producers who want to make tracks that give people goosebumps" at bounding box center [476, 54] width 124 height 28
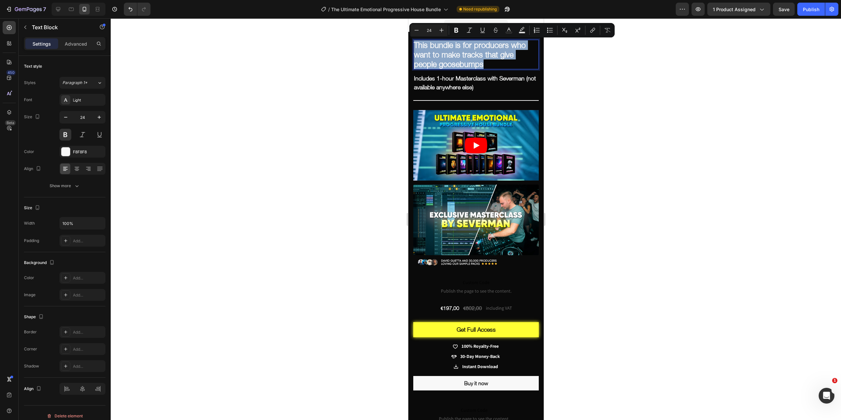
drag, startPoint x: 486, startPoint y: 63, endPoint x: 414, endPoint y: 42, distance: 75.5
click at [414, 42] on p "This bundle is for producers who want to make tracks that give people goosebumps" at bounding box center [476, 54] width 124 height 28
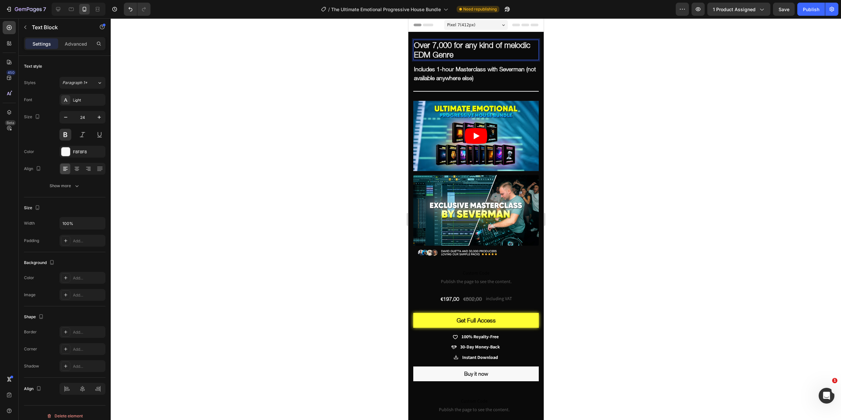
click at [453, 44] on p "Over 7,000 for any kind of melodic EDM Genre" at bounding box center [476, 49] width 124 height 19
click at [600, 144] on div at bounding box center [476, 219] width 730 height 402
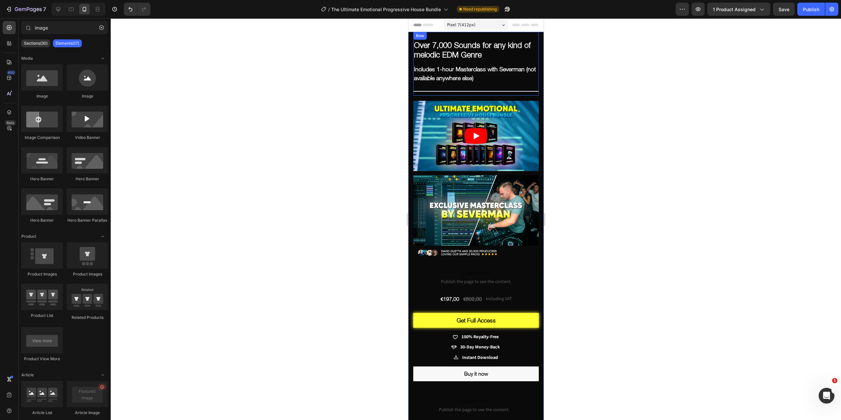
click at [490, 59] on p "Over 7,000 Sounds for any kind of melodic EDM Genre" at bounding box center [476, 49] width 124 height 19
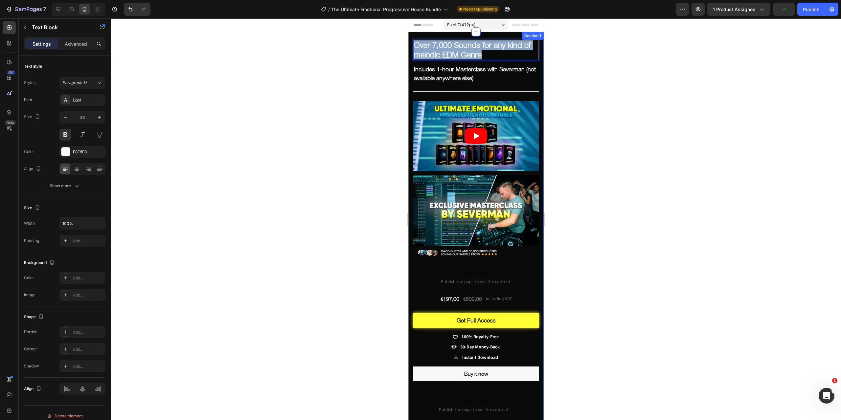
drag, startPoint x: 498, startPoint y: 54, endPoint x: 412, endPoint y: 47, distance: 86.0
copy p "Over 7,000 Sounds for any kind of melodic EDM Genre"
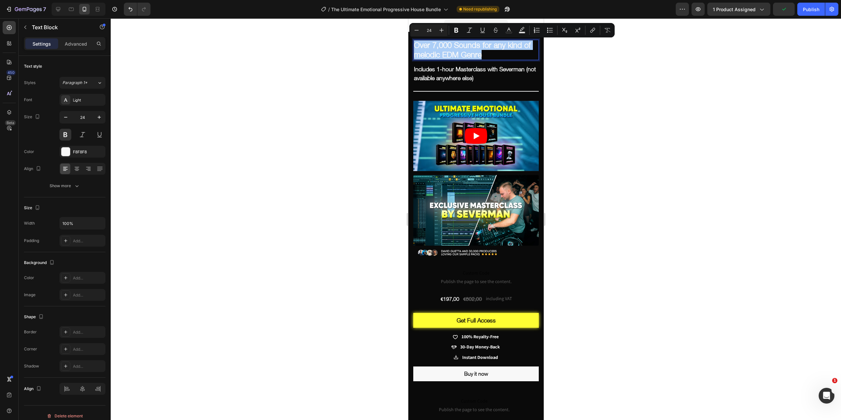
click at [615, 152] on div at bounding box center [476, 219] width 730 height 402
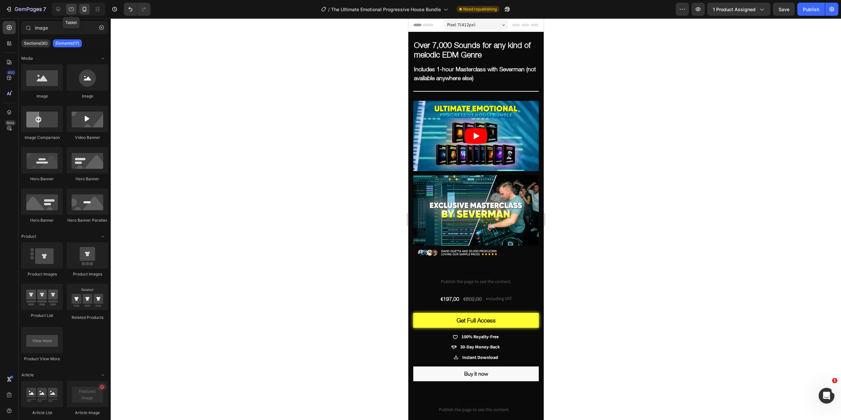
click at [69, 11] on icon at bounding box center [71, 9] width 7 height 7
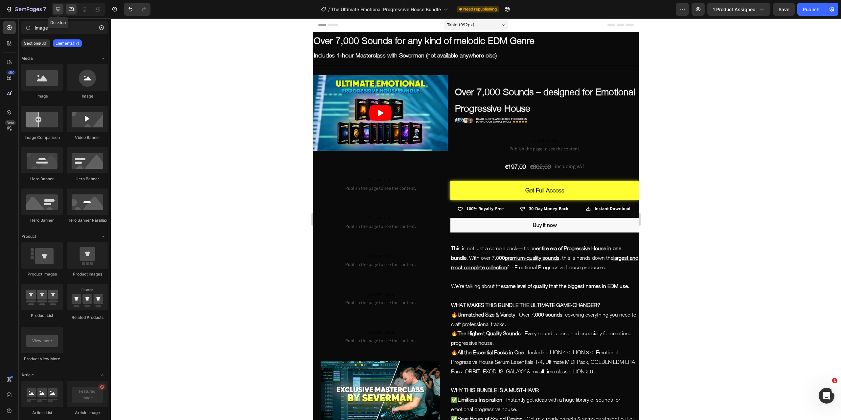
click at [54, 10] on div at bounding box center [58, 9] width 11 height 11
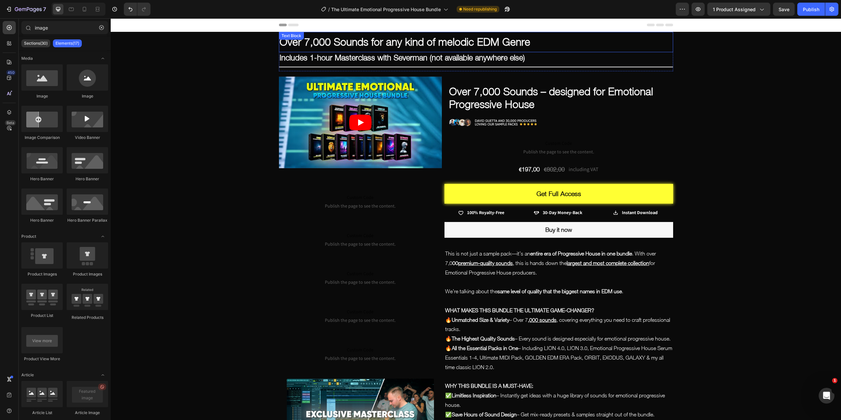
click at [433, 42] on p "Over 7,000 Sounds for any kind of melodic EDM Genre" at bounding box center [476, 42] width 393 height 19
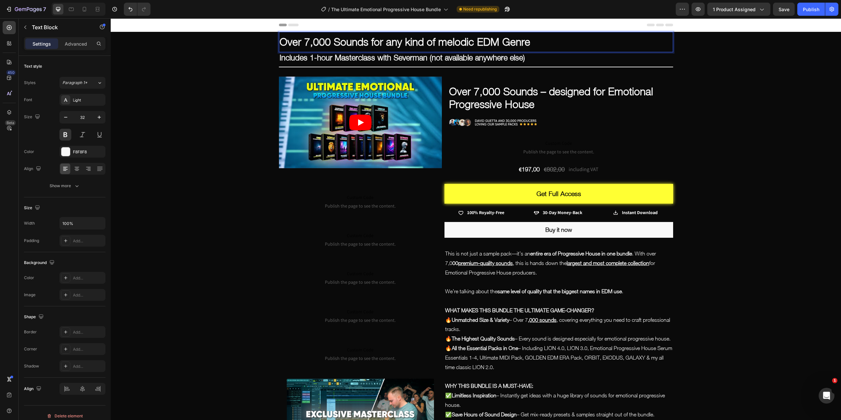
click at [432, 41] on p "Over 7,000 Sounds for any kind of melodic EDM Genre" at bounding box center [476, 42] width 393 height 19
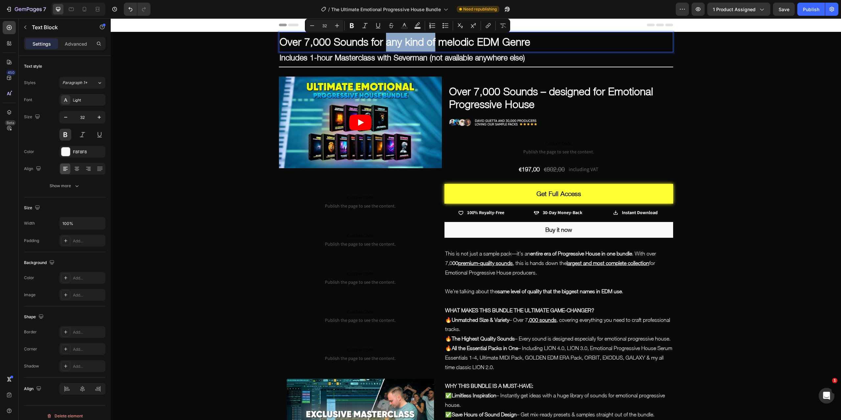
drag, startPoint x: 432, startPoint y: 40, endPoint x: 383, endPoint y: 43, distance: 49.0
click at [383, 43] on p "Over 7,000 Sounds for any kind of melodic EDM Genre" at bounding box center [476, 42] width 393 height 19
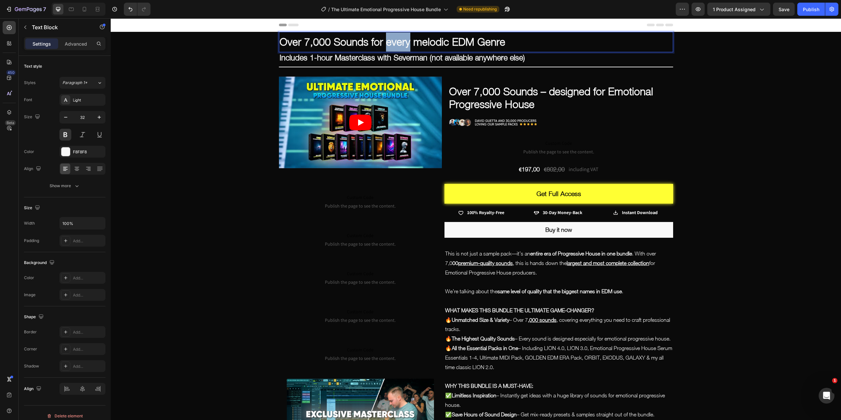
drag, startPoint x: 406, startPoint y: 42, endPoint x: 386, endPoint y: 42, distance: 20.7
click at [386, 42] on p "Over 7,000 Sounds for every melodic EDM Genre" at bounding box center [476, 42] width 393 height 19
click at [479, 44] on p "Over 7,000 Sounds for melodic EDM Genre" at bounding box center [476, 42] width 393 height 19
click at [806, 8] on div "Publish" at bounding box center [811, 9] width 16 height 7
click at [499, 10] on icon "button" at bounding box center [498, 11] width 2 height 2
